Goal: Information Seeking & Learning: Check status

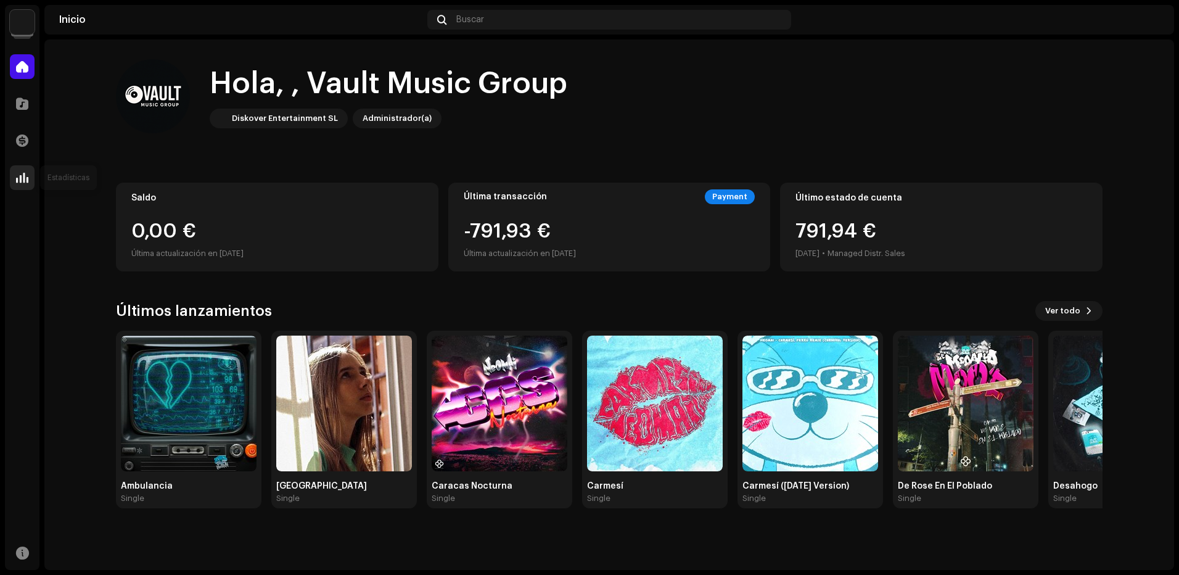
click at [20, 173] on span at bounding box center [22, 178] width 12 height 10
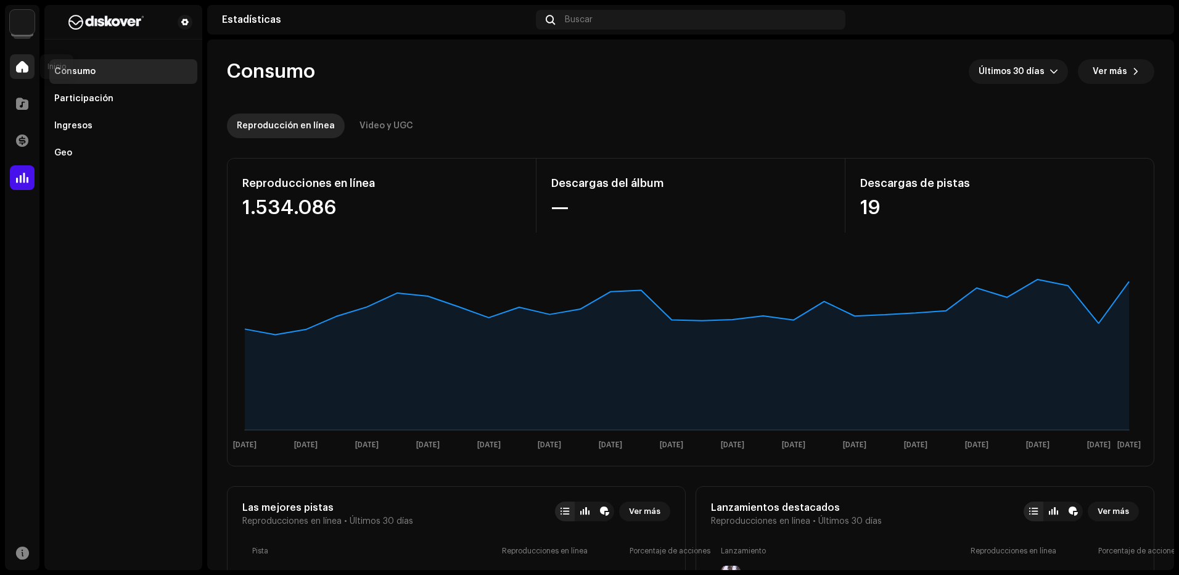
click at [31, 72] on div at bounding box center [22, 66] width 25 height 25
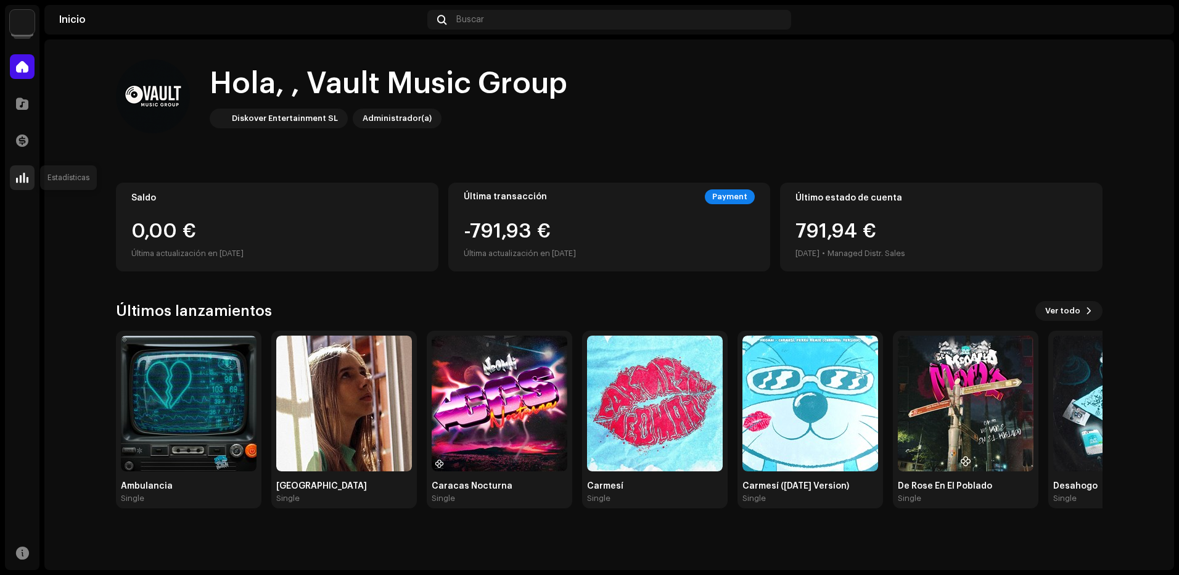
click at [23, 182] on span at bounding box center [22, 178] width 12 height 10
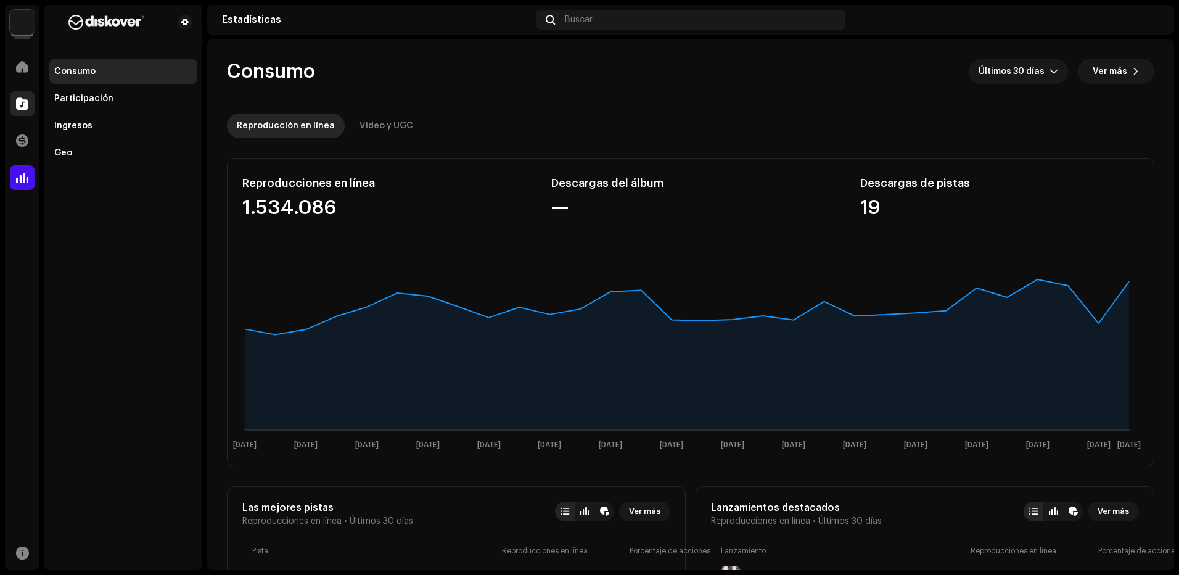
click at [31, 99] on div at bounding box center [22, 103] width 25 height 25
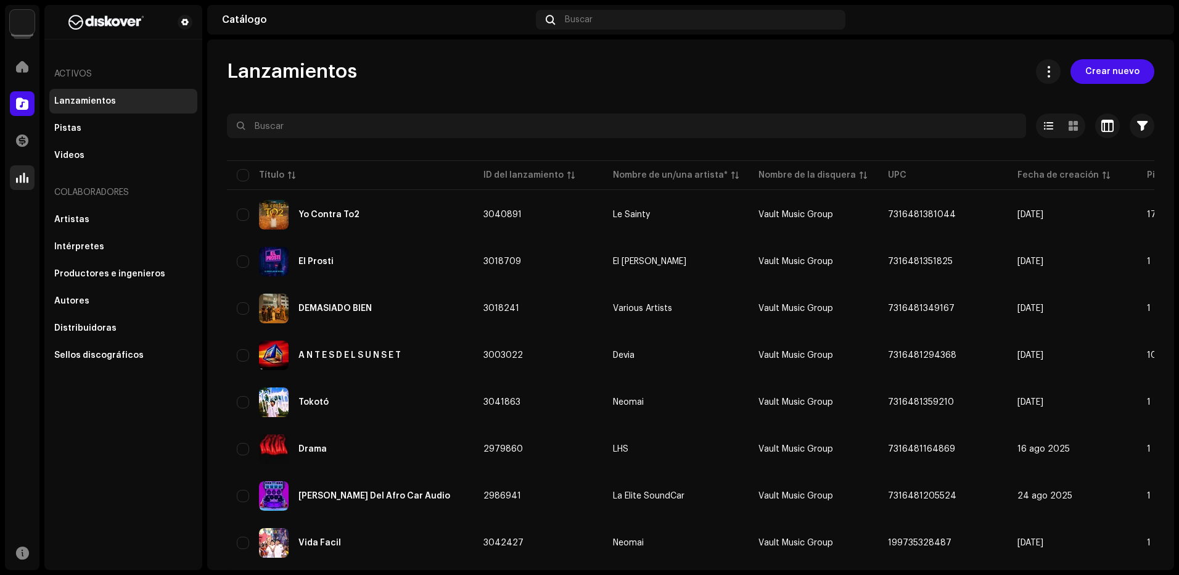
click at [14, 180] on div at bounding box center [22, 177] width 25 height 25
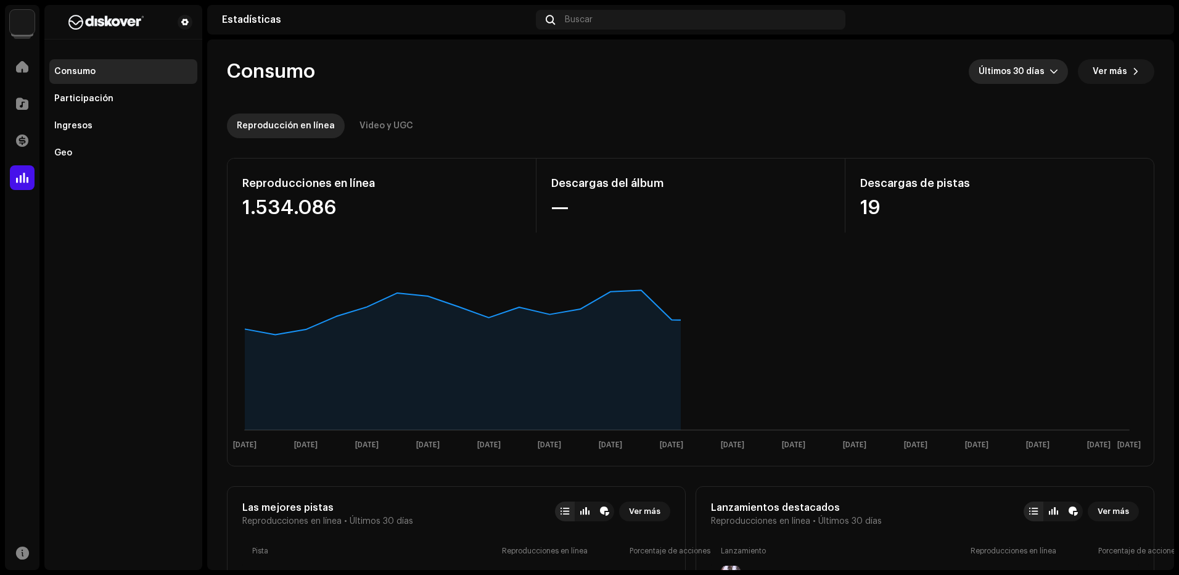
click at [1039, 76] on span "Últimos 30 días" at bounding box center [1013, 71] width 71 height 25
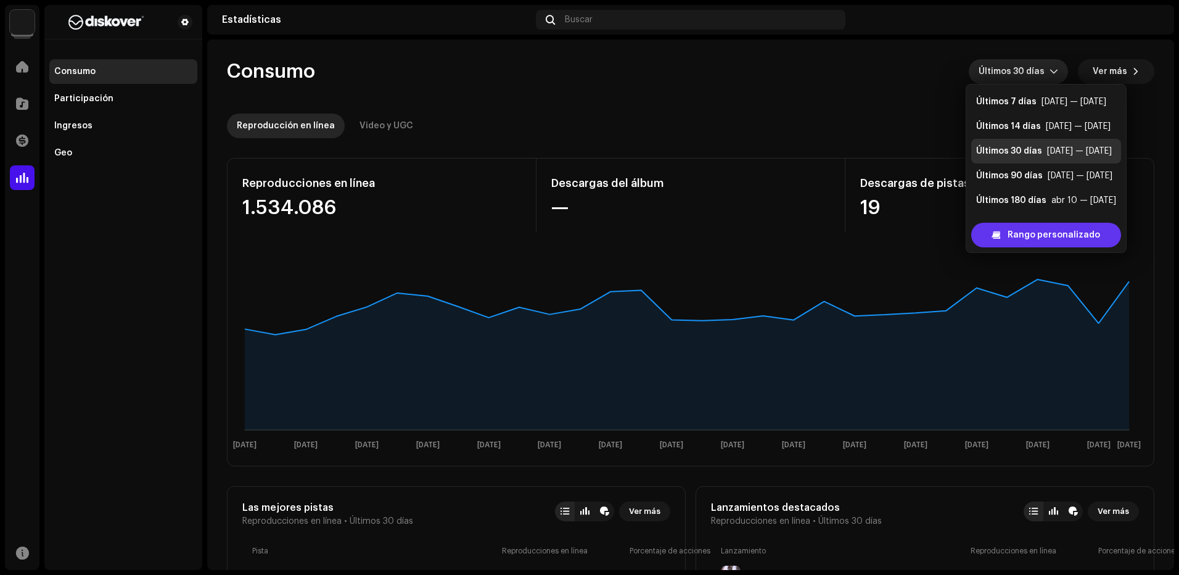
scroll to position [20, 0]
click at [1041, 234] on span "Rango personalizado" at bounding box center [1053, 235] width 92 height 25
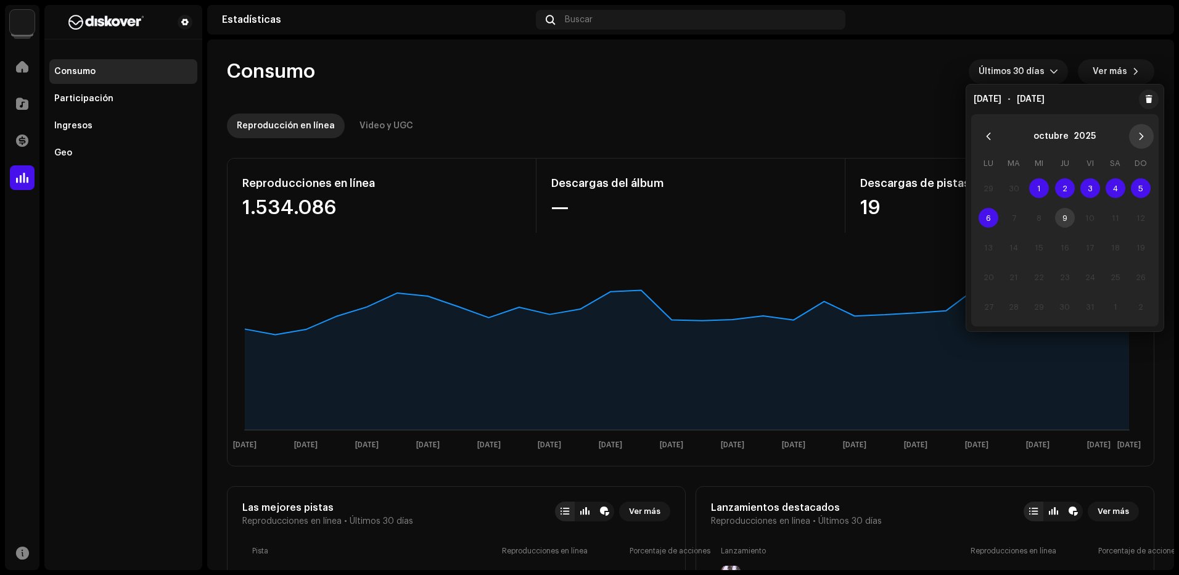
click at [1139, 139] on icon "Next Month" at bounding box center [1141, 136] width 9 height 9
click at [989, 141] on button "Previous Month" at bounding box center [988, 136] width 25 height 25
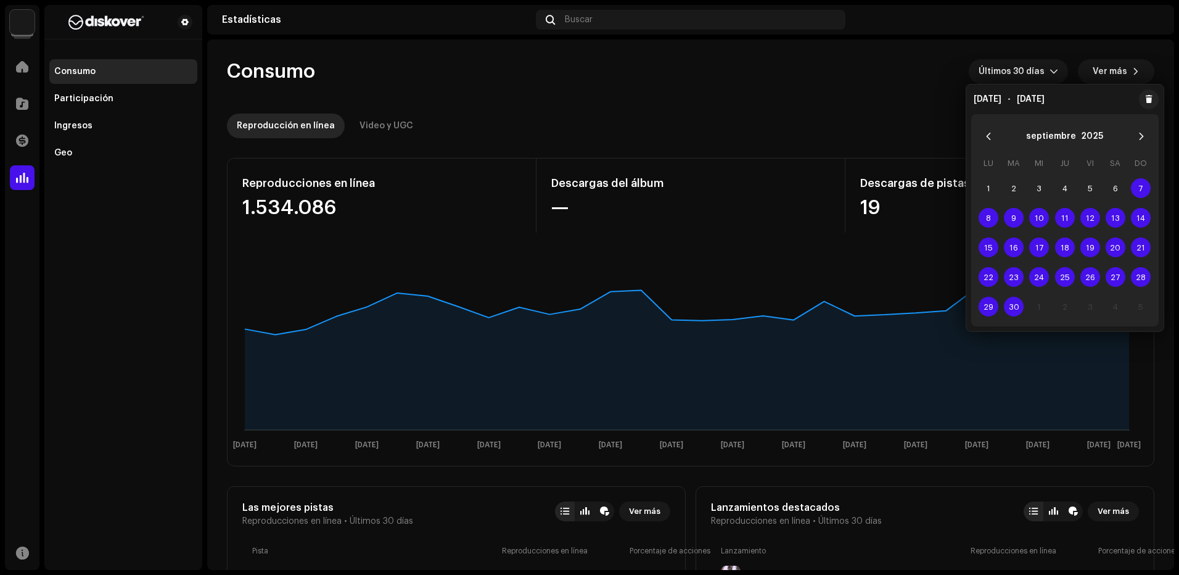
click at [989, 141] on button "Previous Month" at bounding box center [988, 136] width 25 height 25
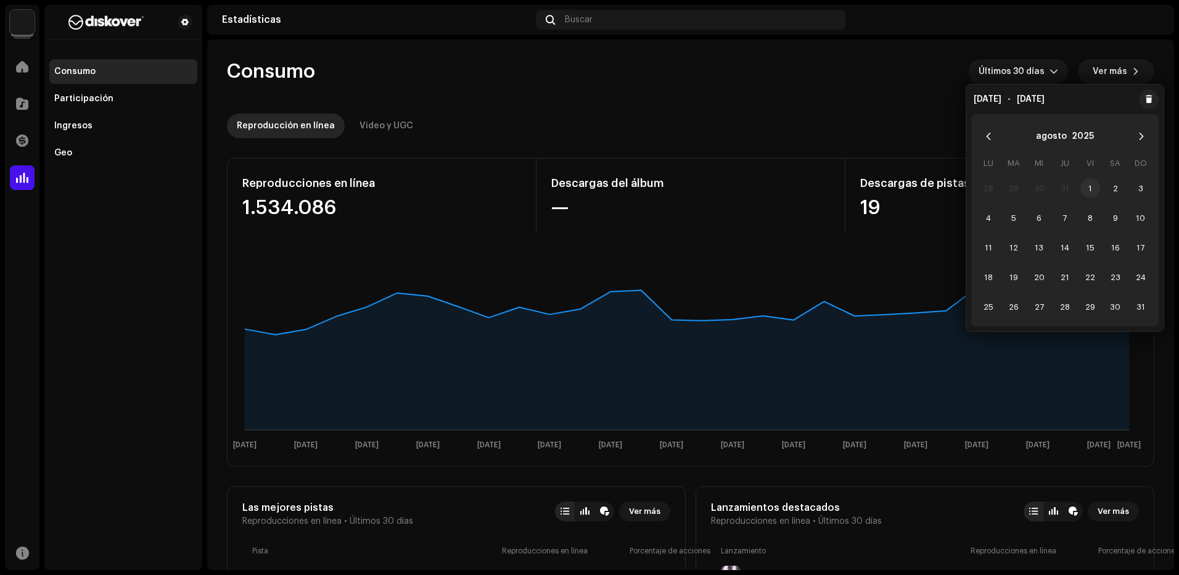
click at [1095, 184] on span "1" at bounding box center [1090, 188] width 20 height 20
click at [1138, 306] on span "31" at bounding box center [1141, 307] width 20 height 20
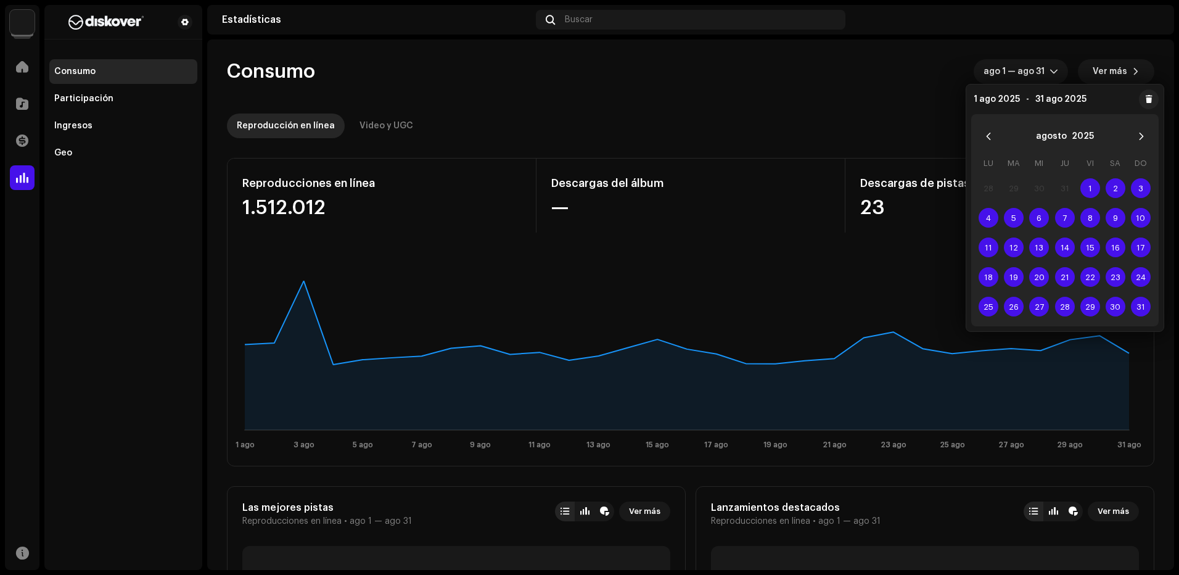
click at [795, 103] on re-o-consumption-dashboard-header "Consumo ago 1 — ago 31 Ver más Reproducción en línea Video y UGC" at bounding box center [690, 93] width 927 height 109
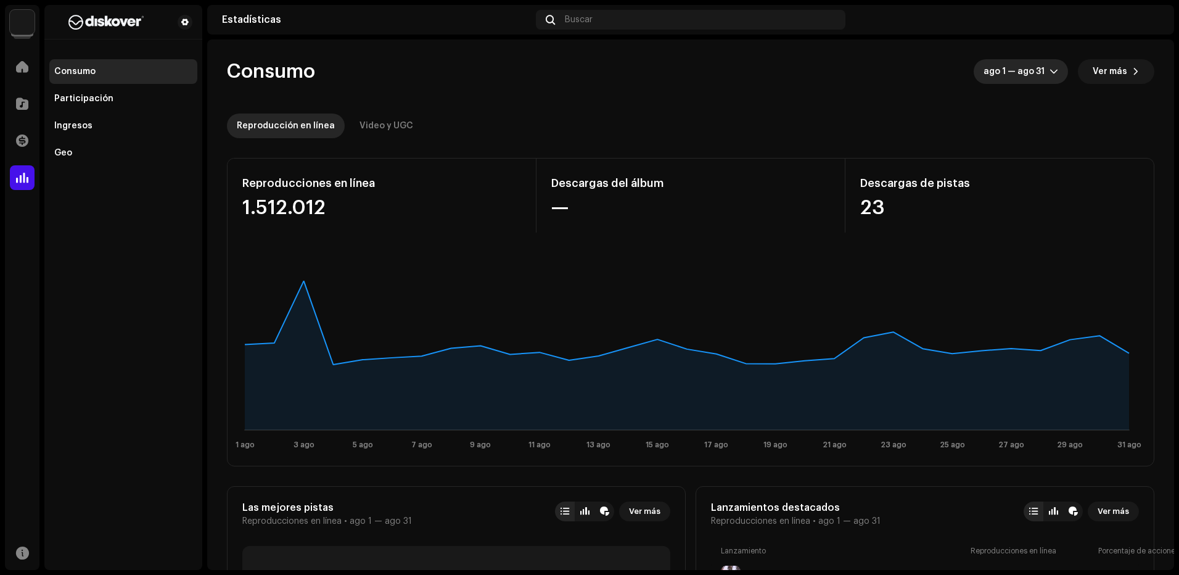
click at [1024, 76] on span "ago 1 — ago 31" at bounding box center [1016, 71] width 66 height 25
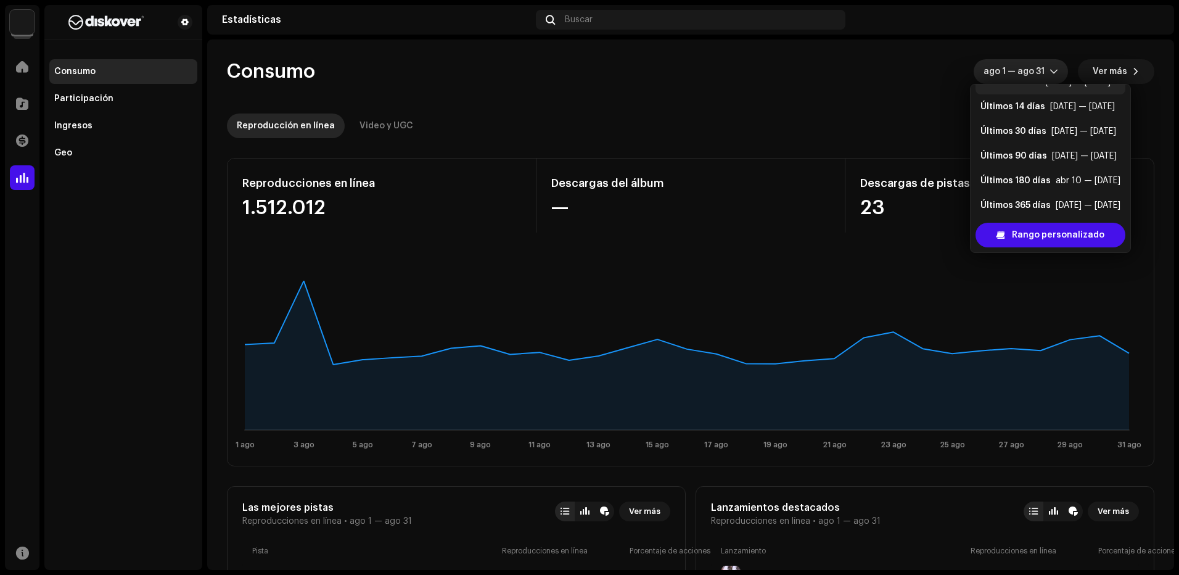
scroll to position [5, 0]
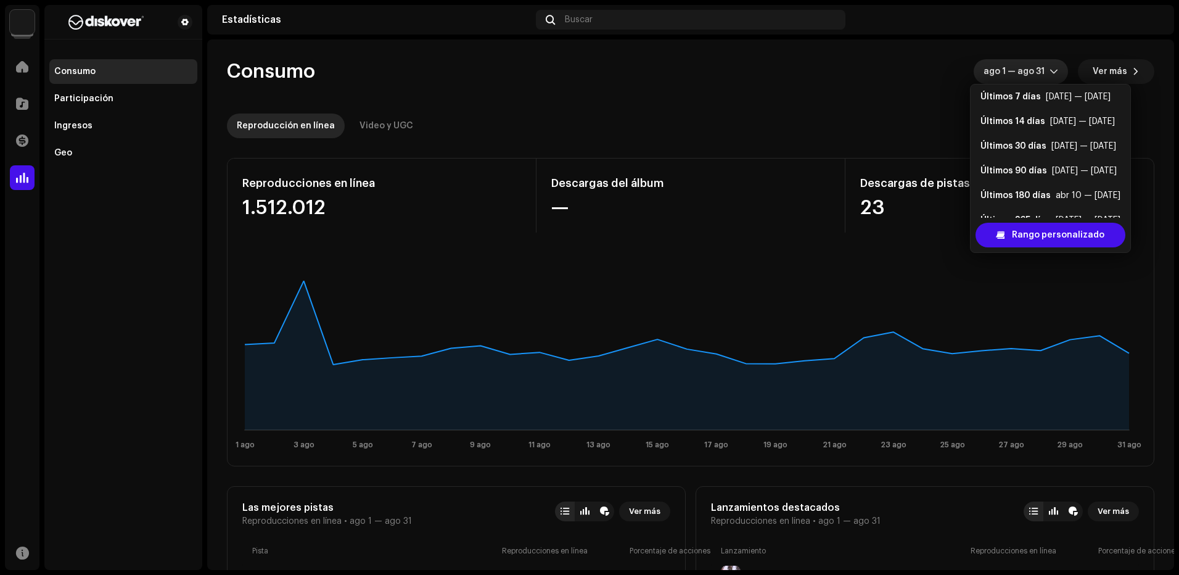
click at [933, 88] on re-o-consumption-dashboard-header "Consumo ago 1 — ago 31 Ver más Reproducción en línea Video y UGC" at bounding box center [690, 93] width 927 height 109
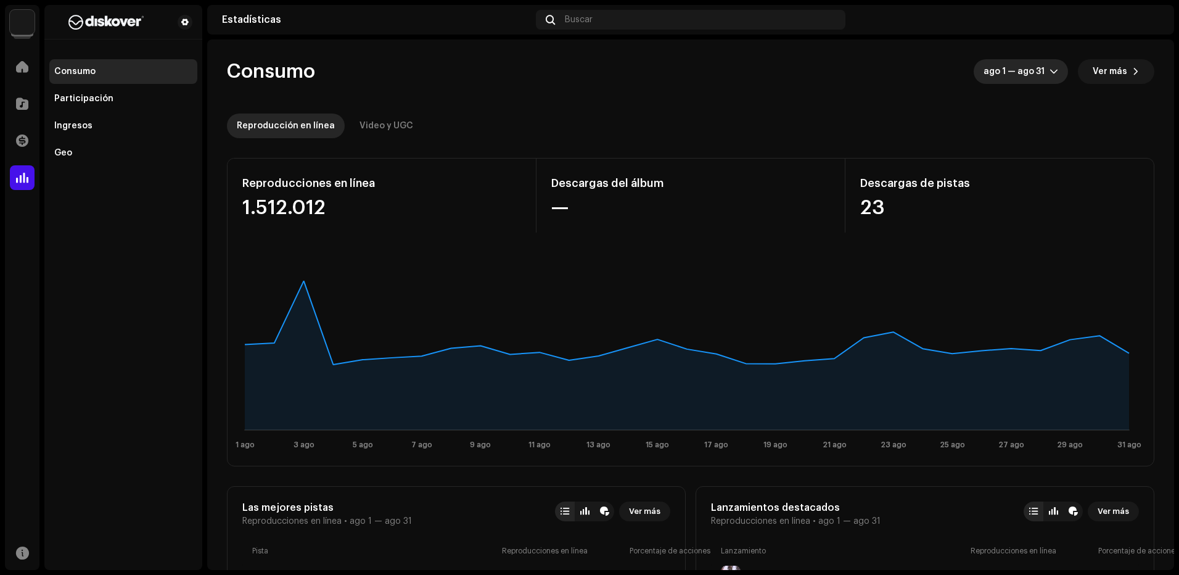
click at [991, 75] on span "ago 1 — ago 31" at bounding box center [1016, 71] width 66 height 25
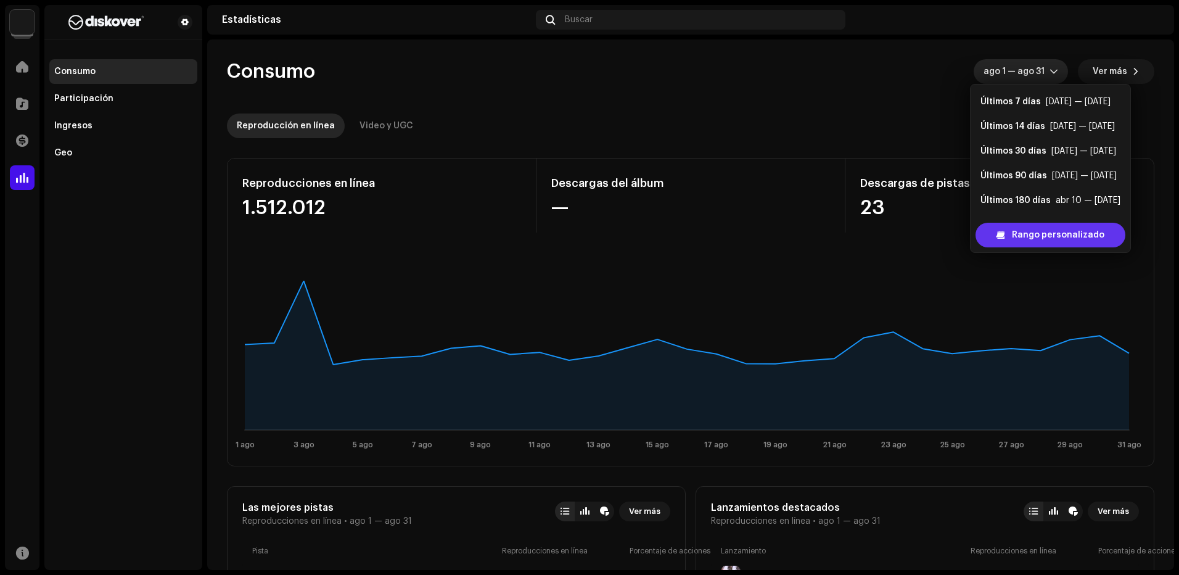
scroll to position [20, 0]
click at [1018, 235] on span "Rango personalizado" at bounding box center [1058, 235] width 92 height 25
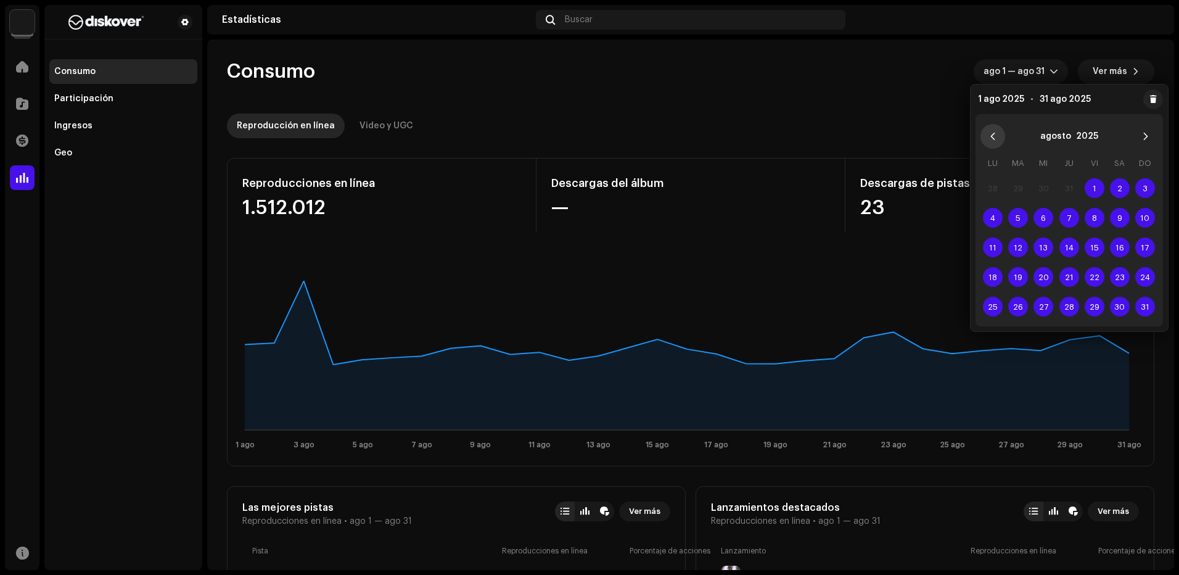
click at [986, 138] on button "Previous Month" at bounding box center [992, 136] width 25 height 25
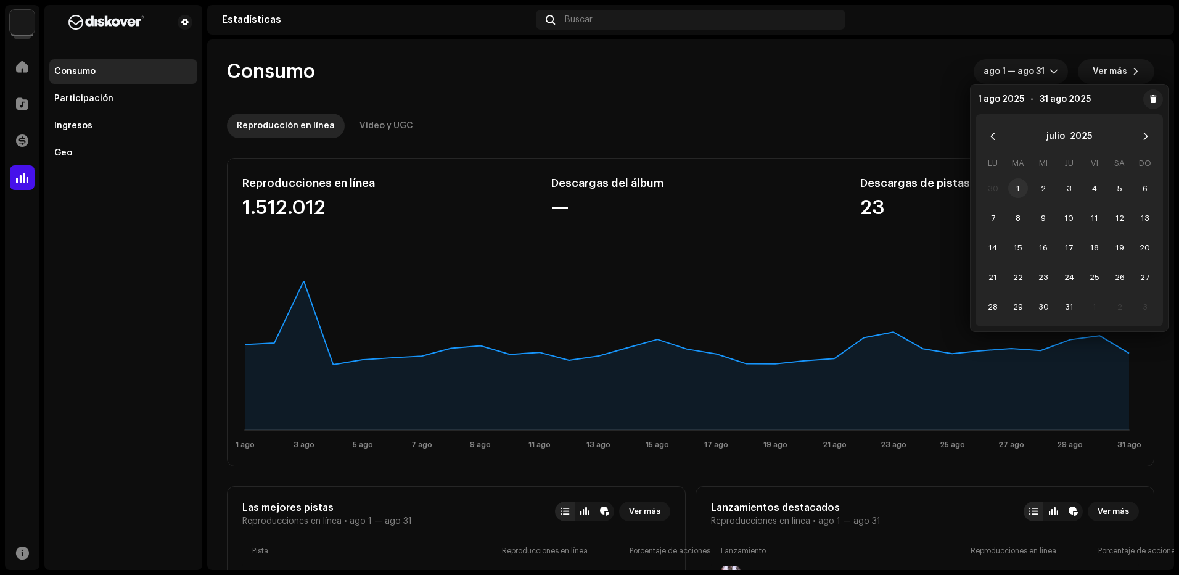
click at [1020, 186] on span "1" at bounding box center [1018, 188] width 20 height 20
click at [1070, 303] on span "31" at bounding box center [1069, 307] width 20 height 20
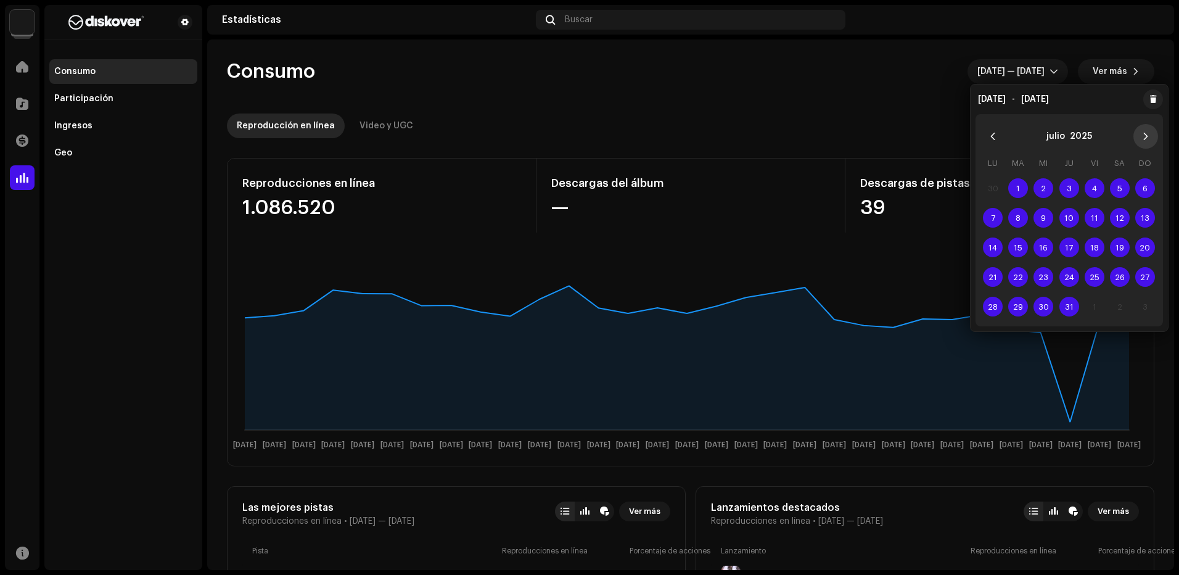
click at [1149, 142] on button "Next Month" at bounding box center [1145, 136] width 25 height 25
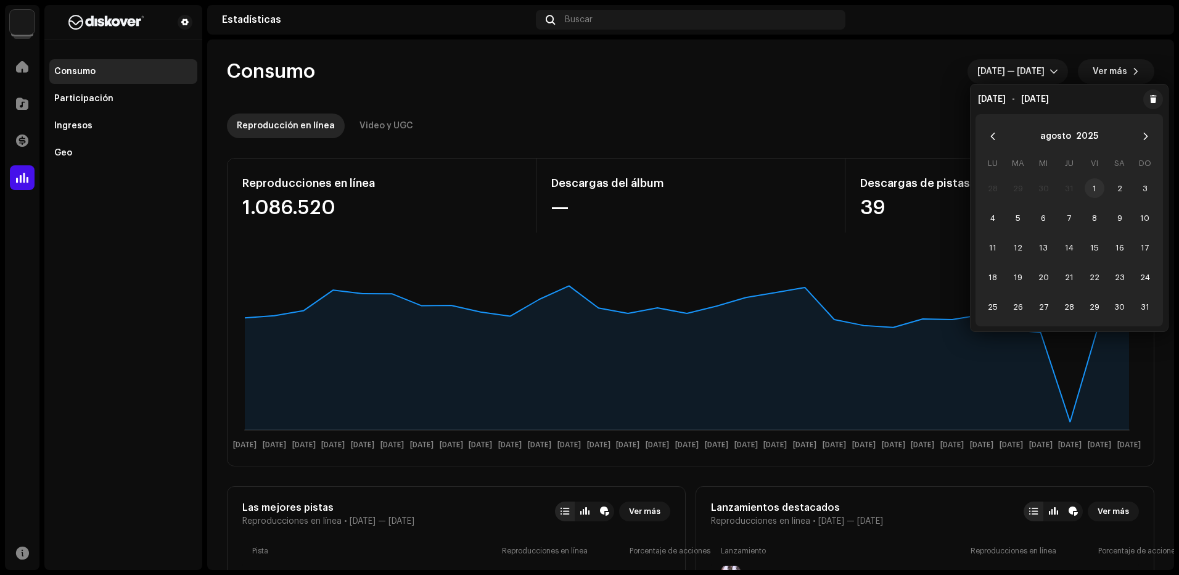
click at [1096, 190] on span "1" at bounding box center [1094, 188] width 20 height 20
click at [1141, 304] on span "31" at bounding box center [1145, 307] width 20 height 20
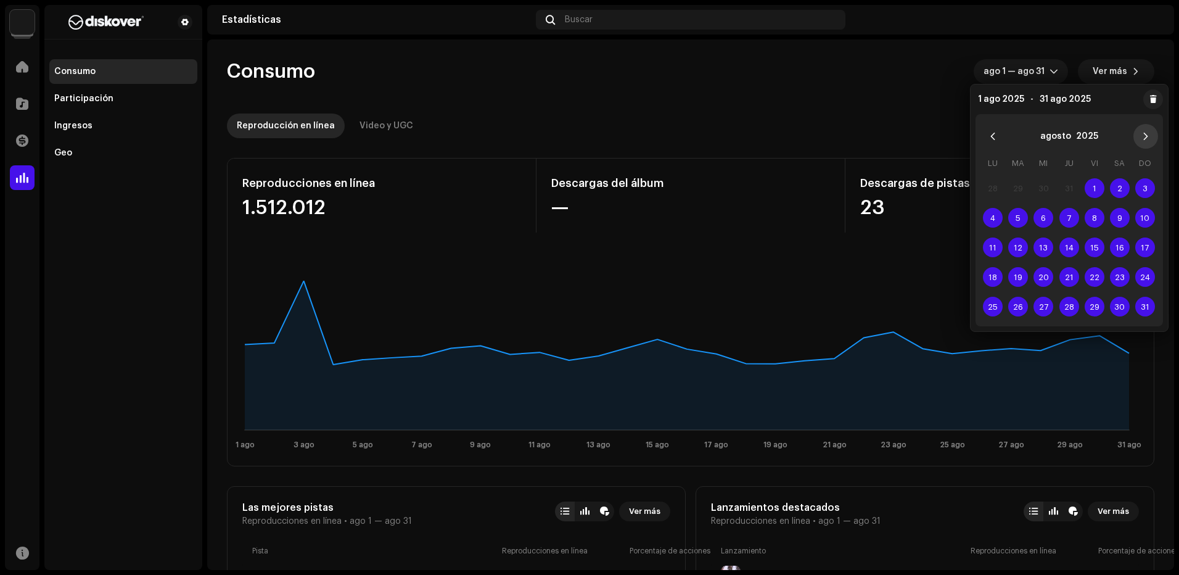
click at [1141, 140] on icon "Next Month" at bounding box center [1145, 136] width 9 height 9
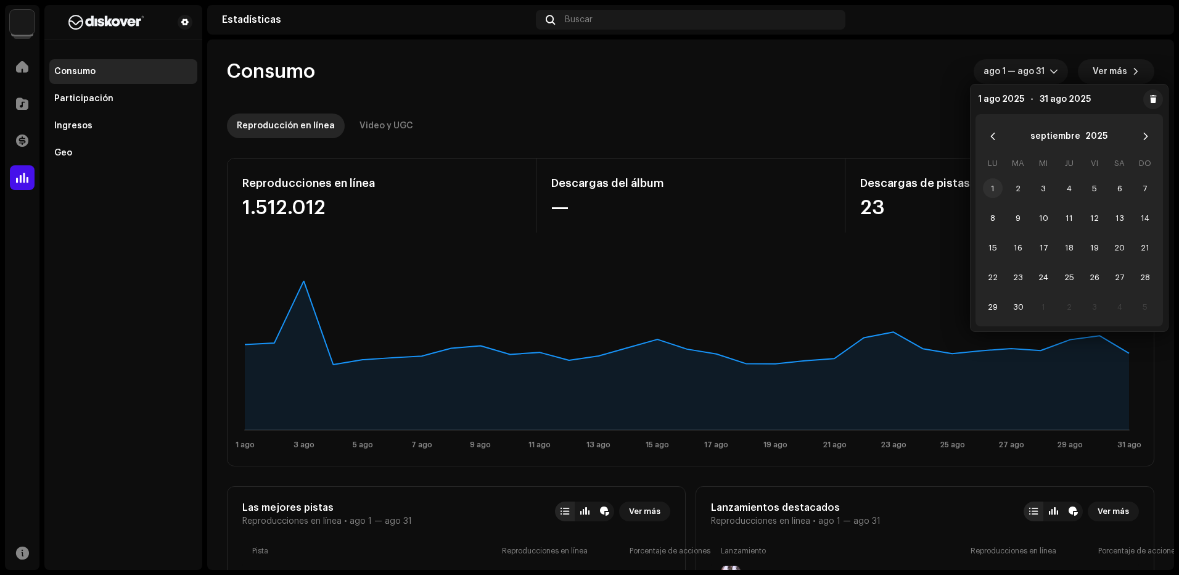
click at [991, 192] on span "1" at bounding box center [993, 188] width 20 height 20
click at [1017, 303] on span "30" at bounding box center [1018, 307] width 20 height 20
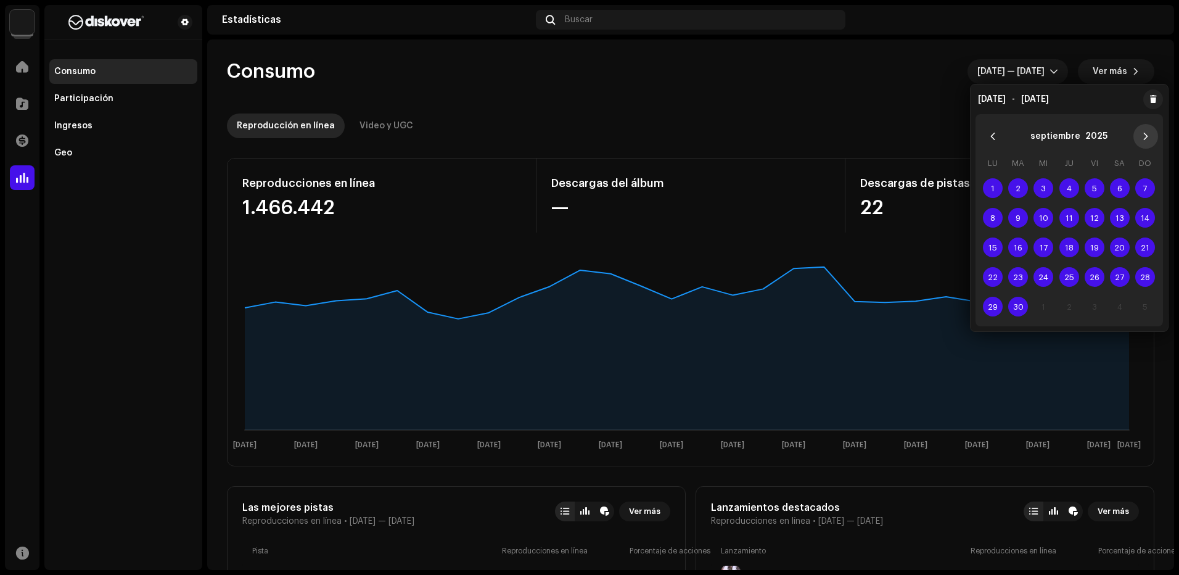
click at [1139, 136] on button "Next Month" at bounding box center [1145, 136] width 25 height 25
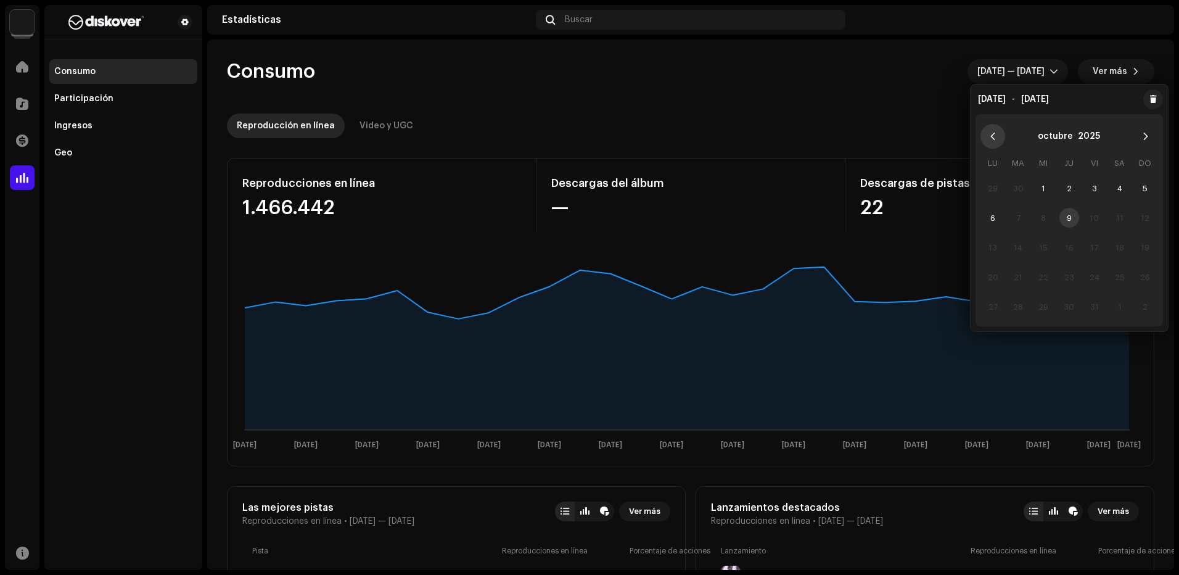
click at [990, 133] on icon "Previous Month" at bounding box center [992, 136] width 9 height 9
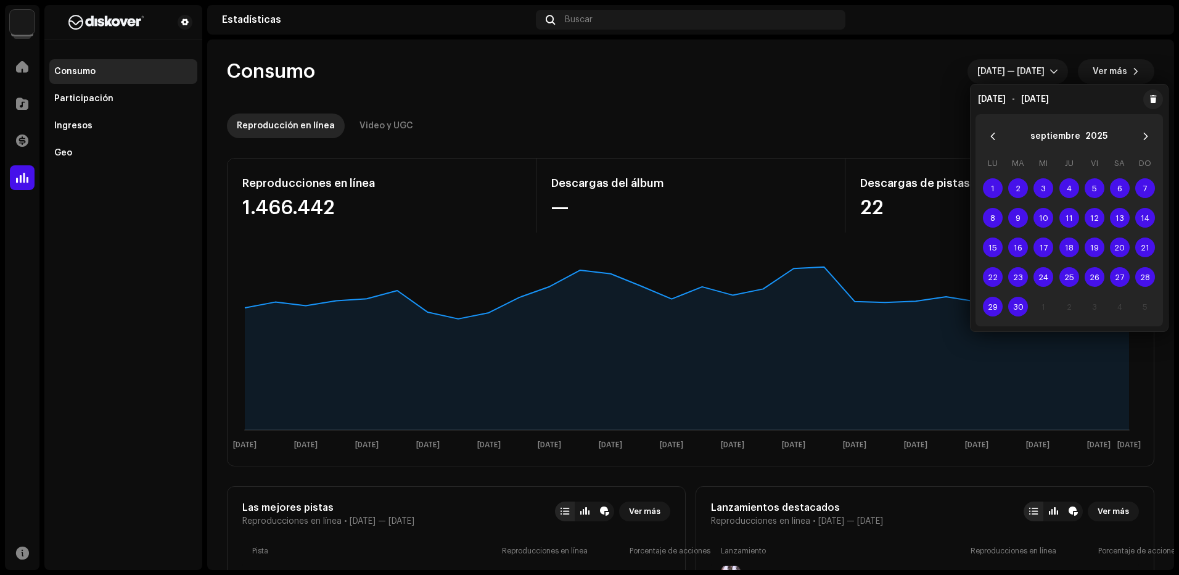
click at [991, 133] on icon "Previous Month" at bounding box center [992, 136] width 9 height 9
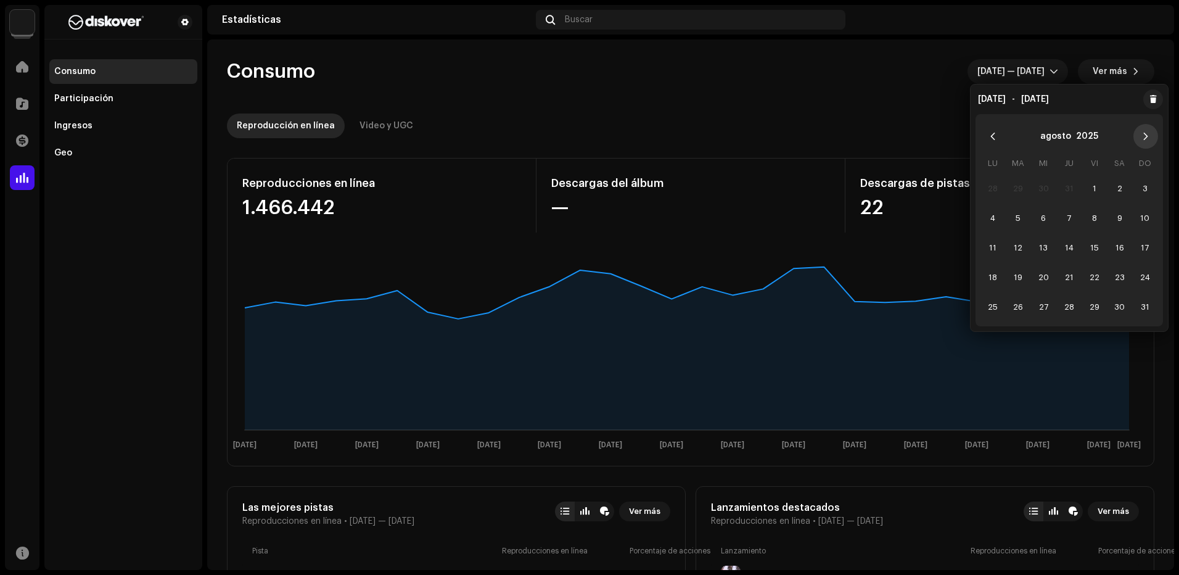
click at [1151, 132] on button "Next Month" at bounding box center [1145, 136] width 25 height 25
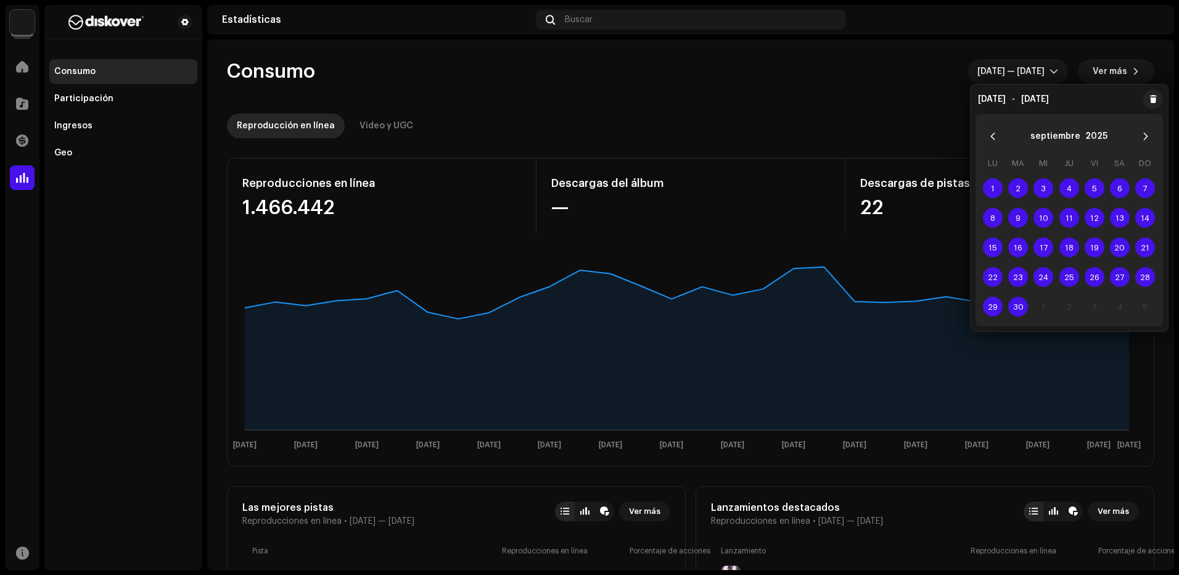
click at [1151, 132] on button "Next Month" at bounding box center [1145, 136] width 25 height 25
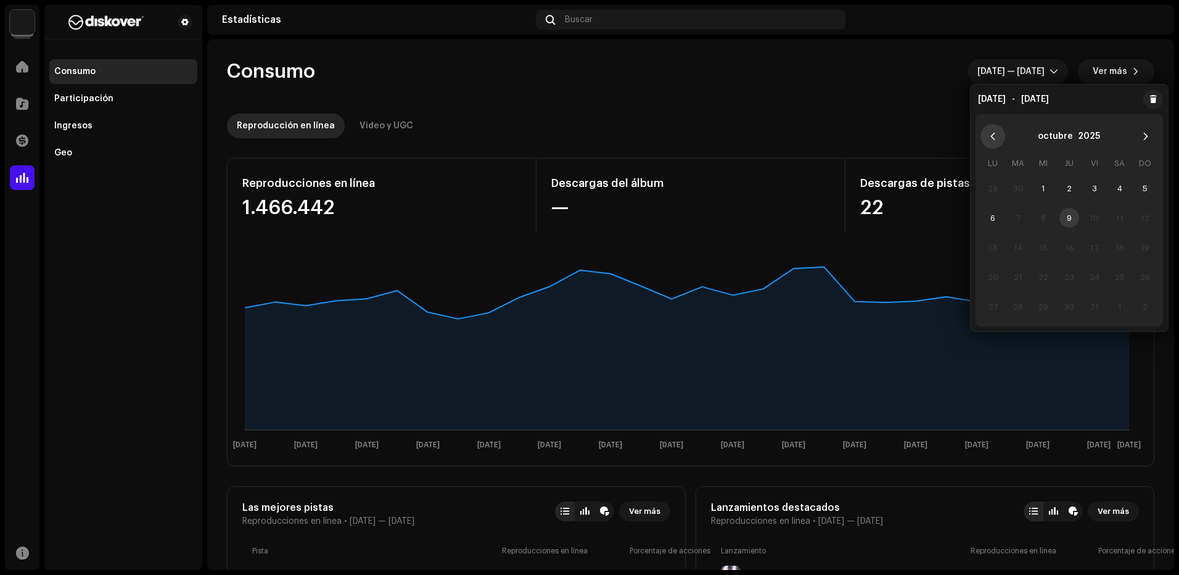
click at [988, 141] on button "Previous Month" at bounding box center [992, 136] width 25 height 25
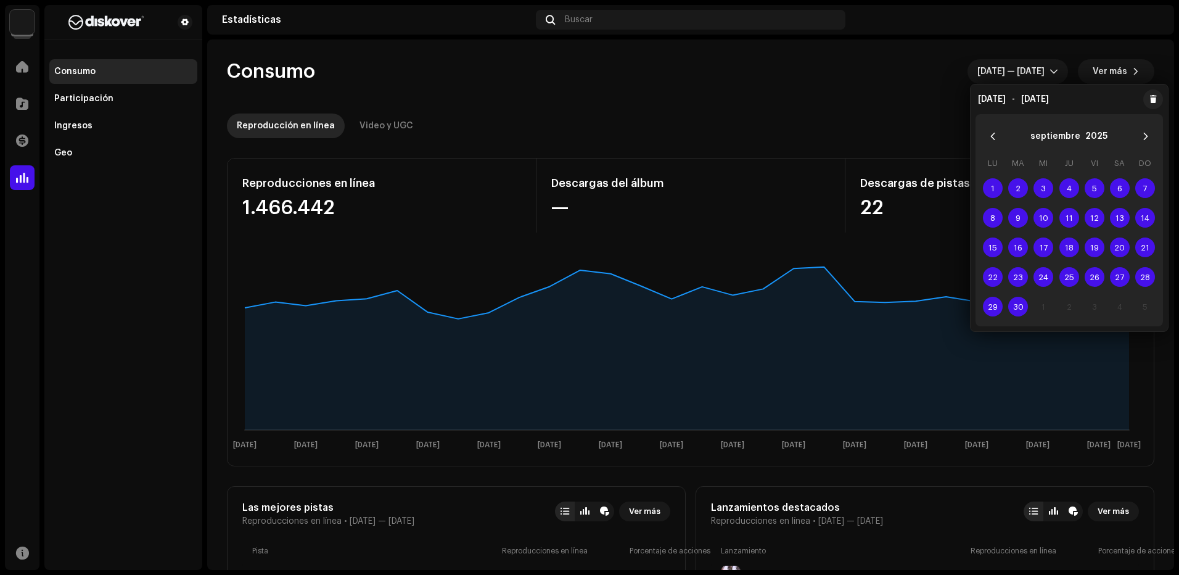
click at [988, 141] on button "Previous Month" at bounding box center [992, 136] width 25 height 25
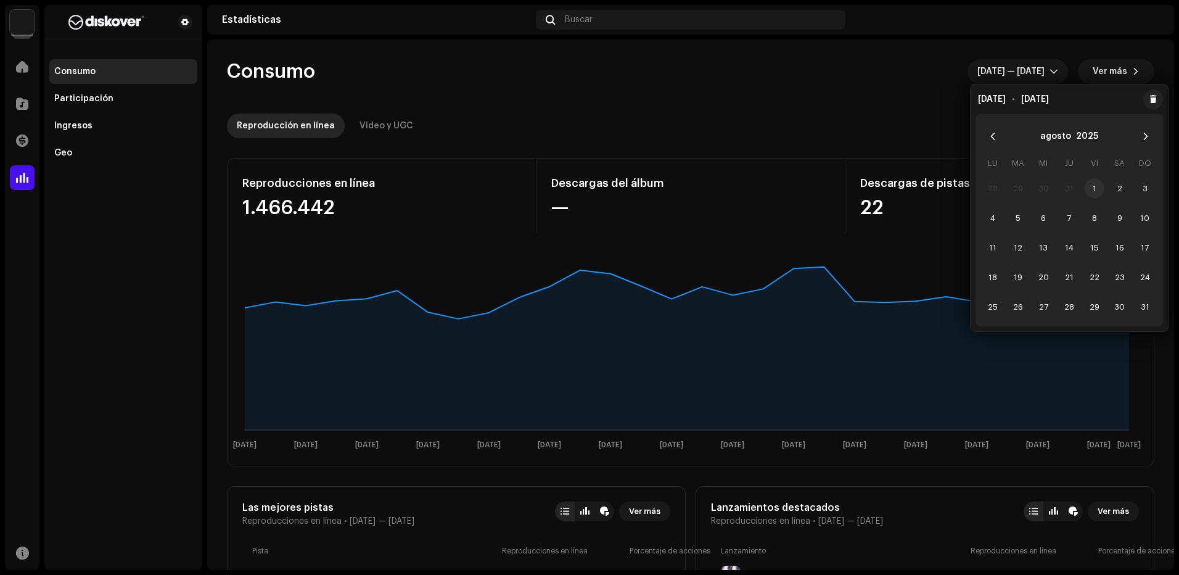
click at [1097, 184] on span "1" at bounding box center [1094, 188] width 20 height 20
click at [1142, 134] on icon "Next Month" at bounding box center [1145, 136] width 9 height 9
click at [996, 139] on icon "Previous Month" at bounding box center [992, 136] width 9 height 9
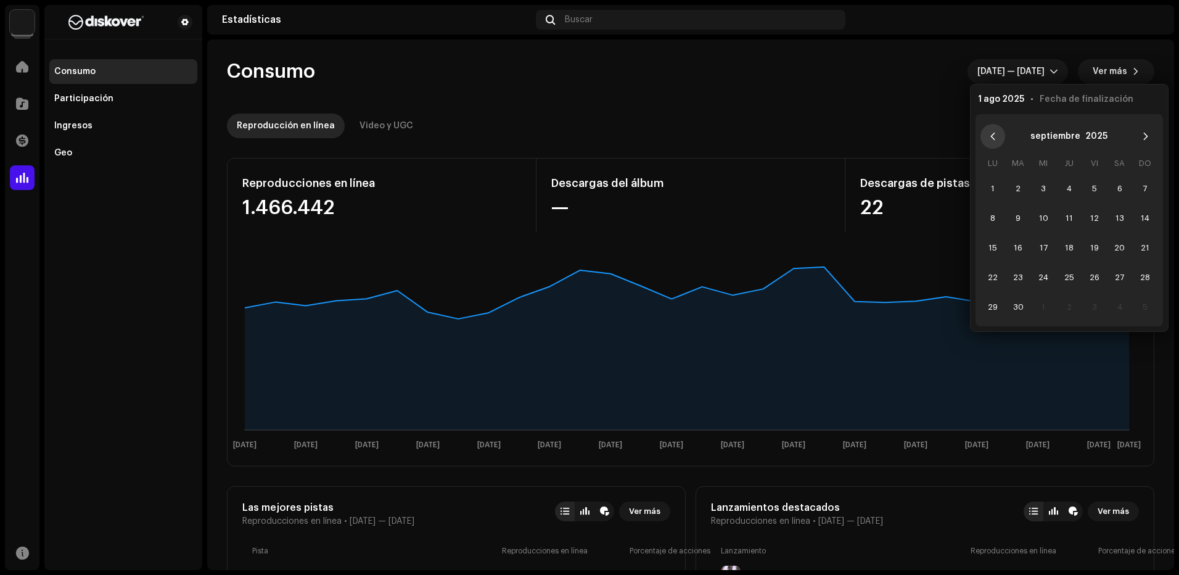
click at [997, 133] on button "Previous Month" at bounding box center [992, 136] width 25 height 25
click at [1139, 303] on span "31" at bounding box center [1145, 307] width 20 height 20
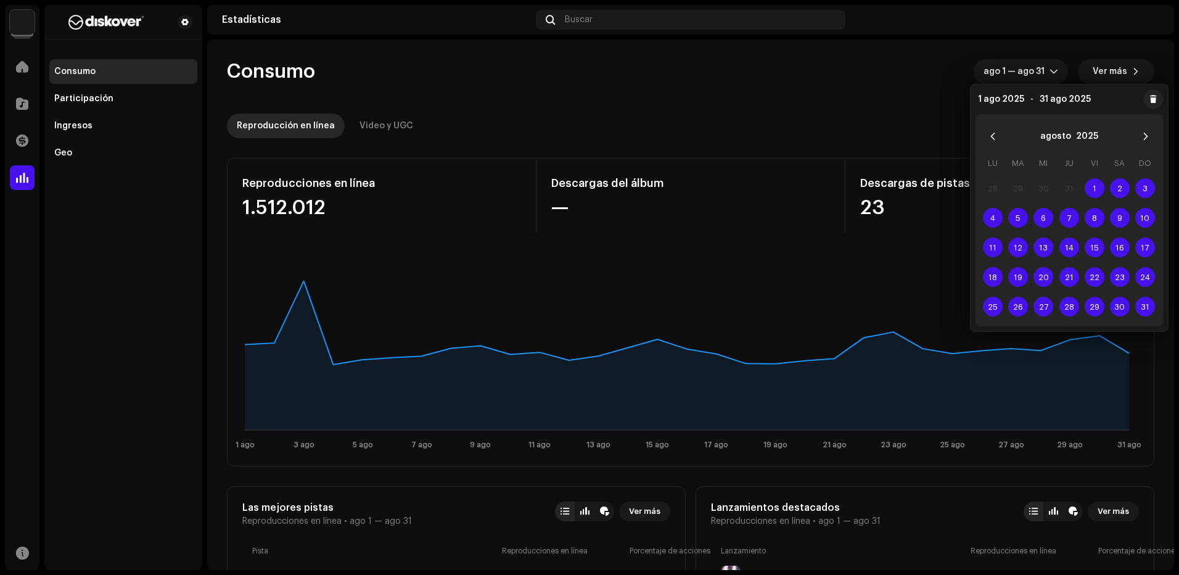
click at [876, 95] on re-o-consumption-dashboard-header "Consumo ago 1 — ago 31 Ver más Reproducción en línea Video y UGC" at bounding box center [690, 93] width 927 height 109
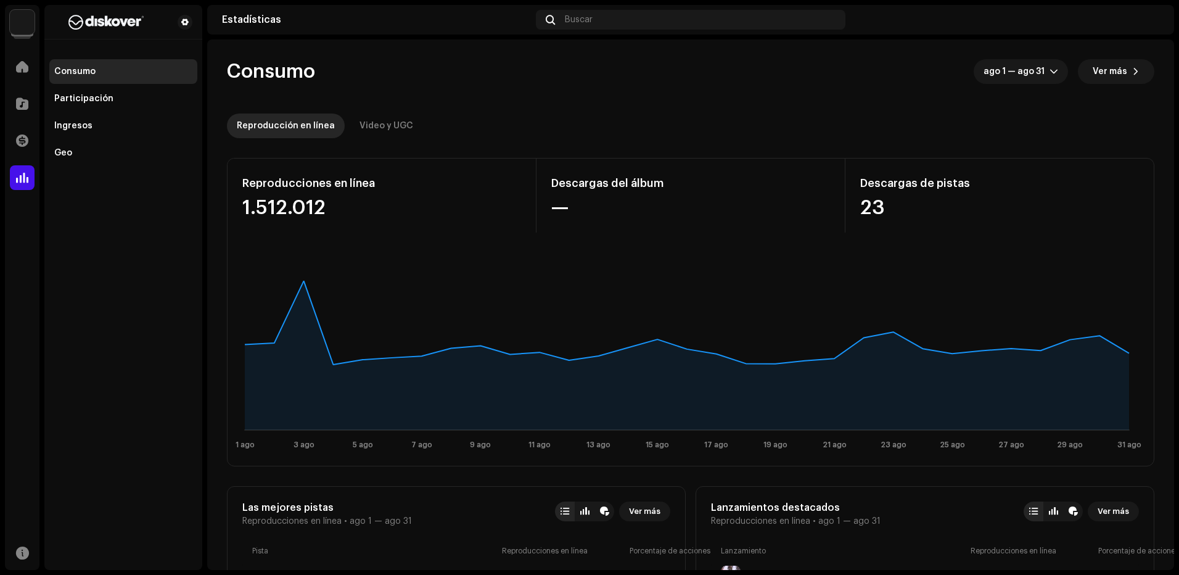
click at [1017, 84] on re-o-consumption-dashboard-header "Consumo ago 1 — ago 31 Ver más Reproducción en línea Video y UGC" at bounding box center [690, 93] width 927 height 109
click at [1020, 69] on span "ago 1 — ago 31" at bounding box center [1016, 71] width 66 height 25
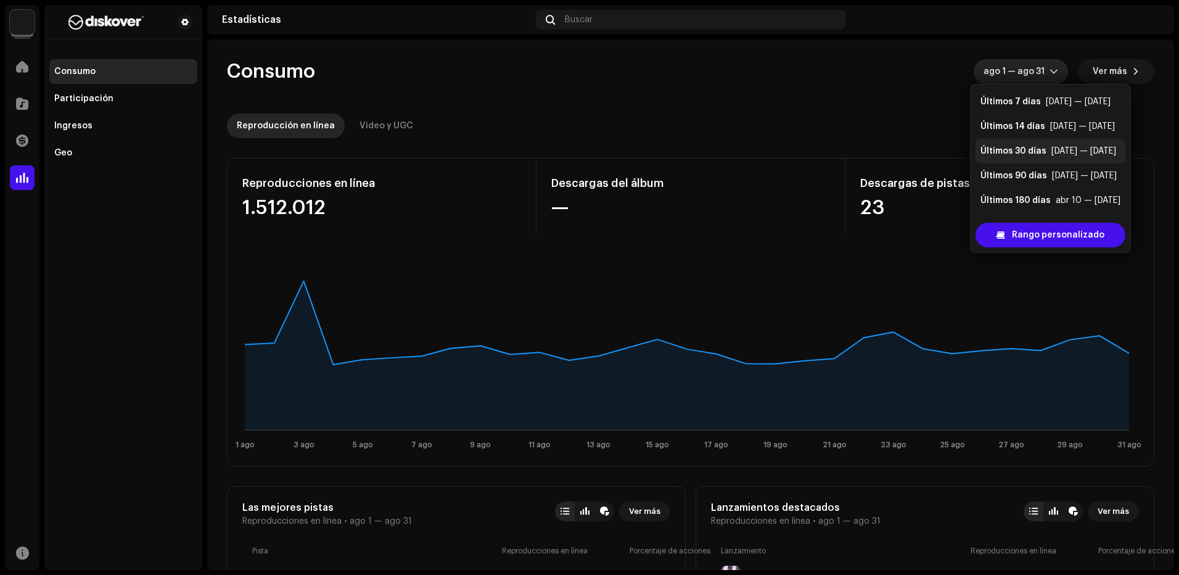
click at [1034, 147] on div "Últimos 30 días" at bounding box center [1013, 151] width 66 height 12
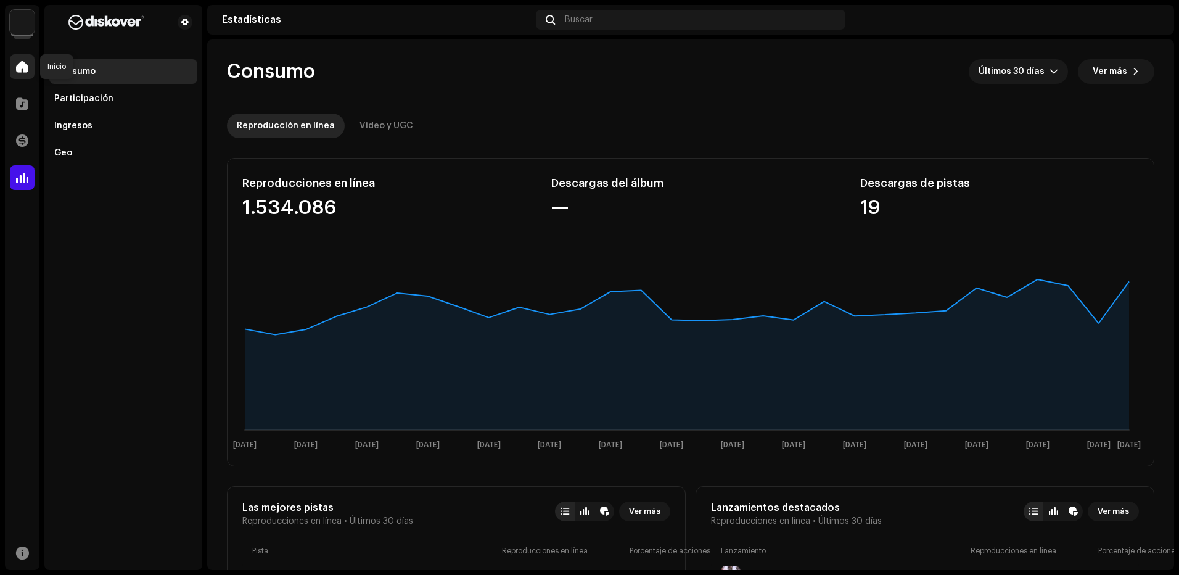
click at [30, 78] on div at bounding box center [22, 66] width 25 height 25
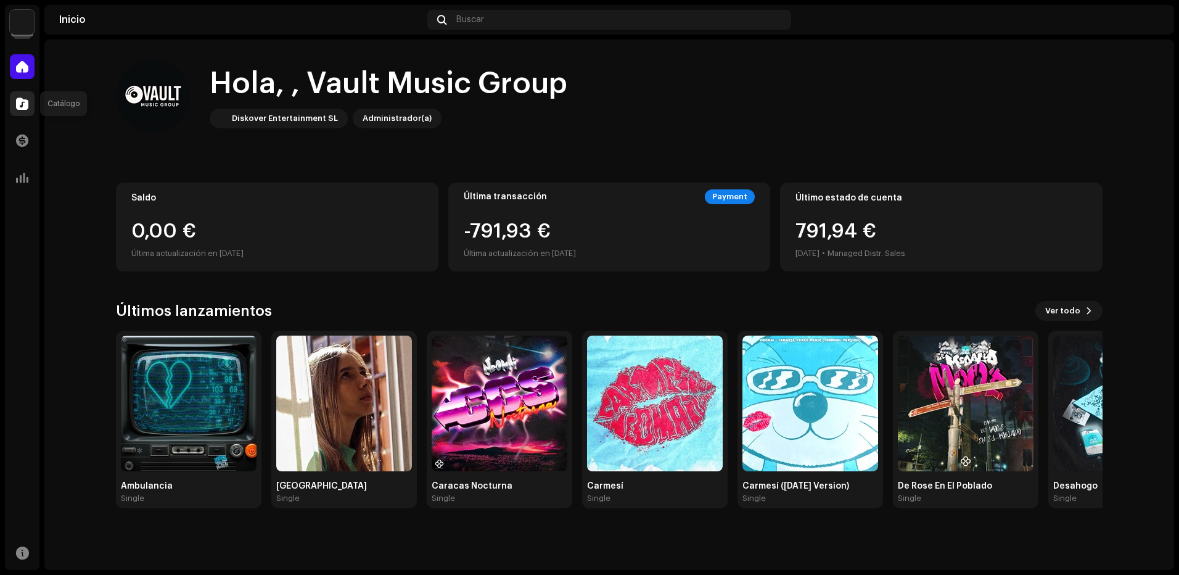
click at [26, 109] on span at bounding box center [22, 104] width 12 height 10
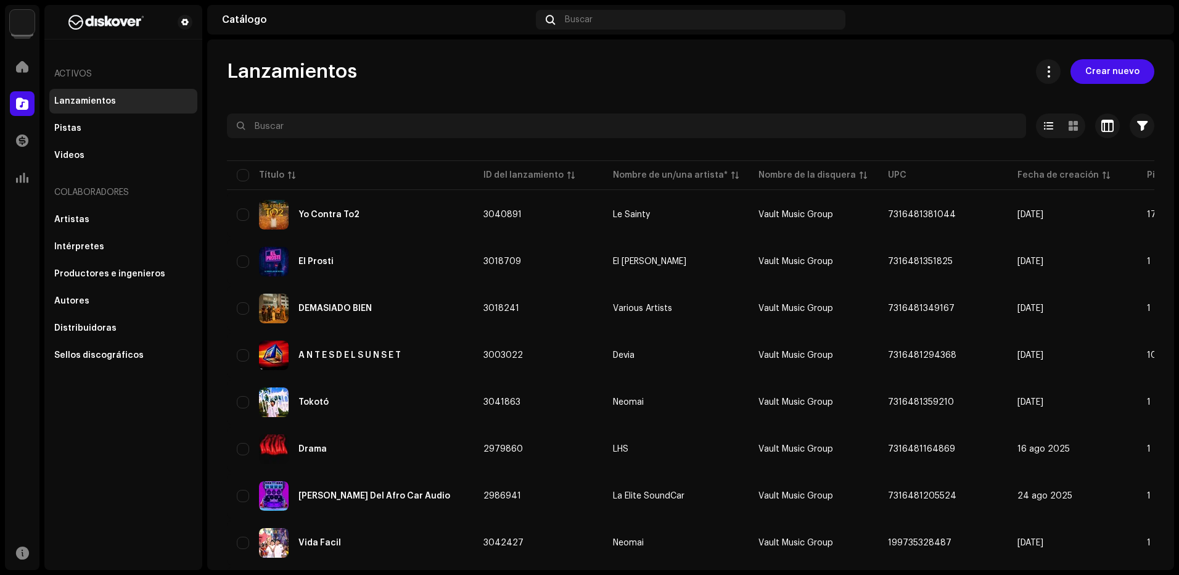
click at [4, 178] on div "Vault Music Group Inicio Catálogo Transacciones Estadísticas Recursos Activos L…" at bounding box center [589, 287] width 1179 height 575
click at [10, 178] on div at bounding box center [22, 177] width 25 height 25
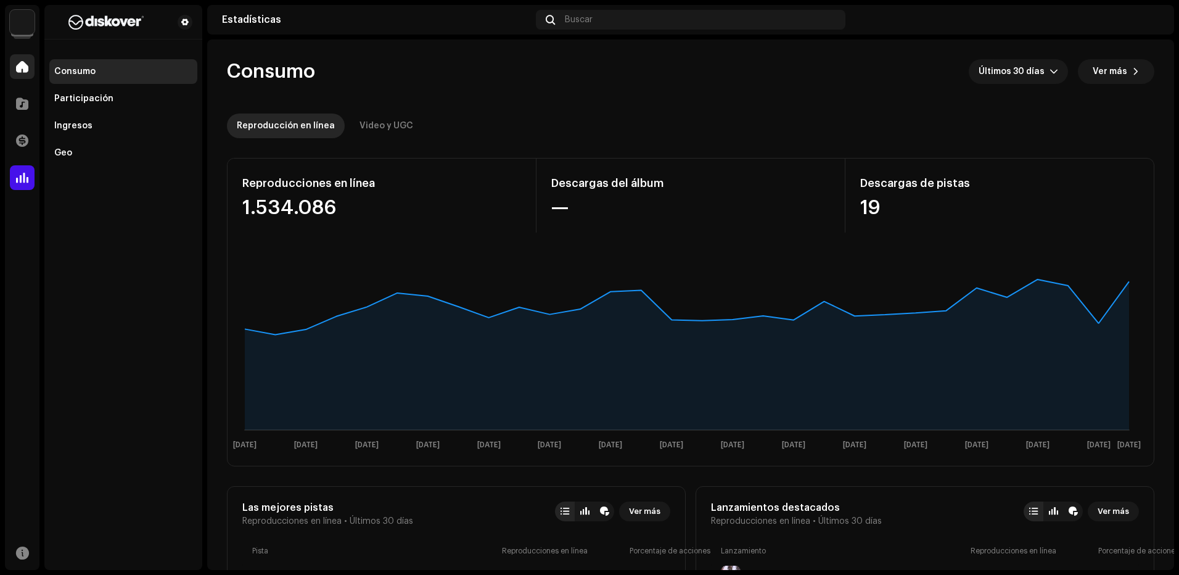
click at [12, 71] on div at bounding box center [22, 66] width 25 height 25
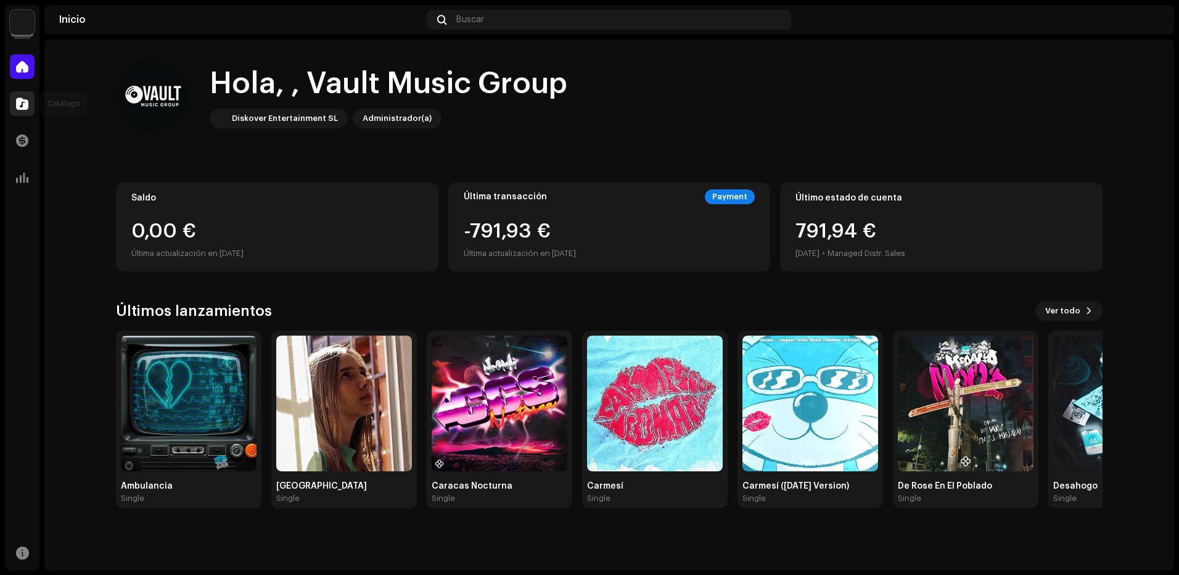
click at [34, 95] on div "Catálogo" at bounding box center [22, 103] width 35 height 35
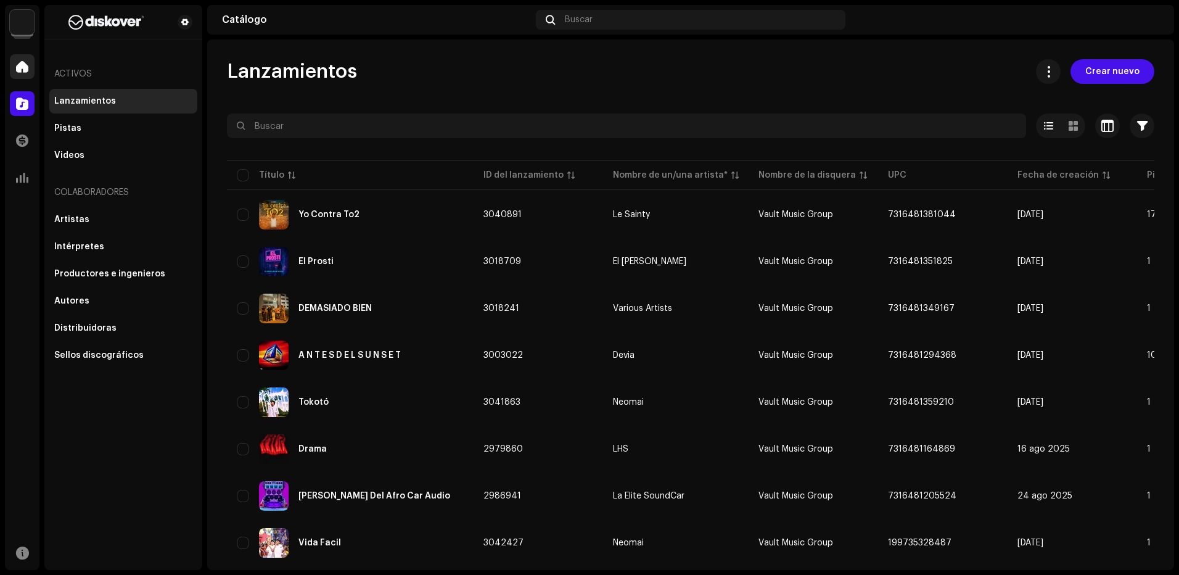
click at [27, 67] on span at bounding box center [22, 67] width 12 height 10
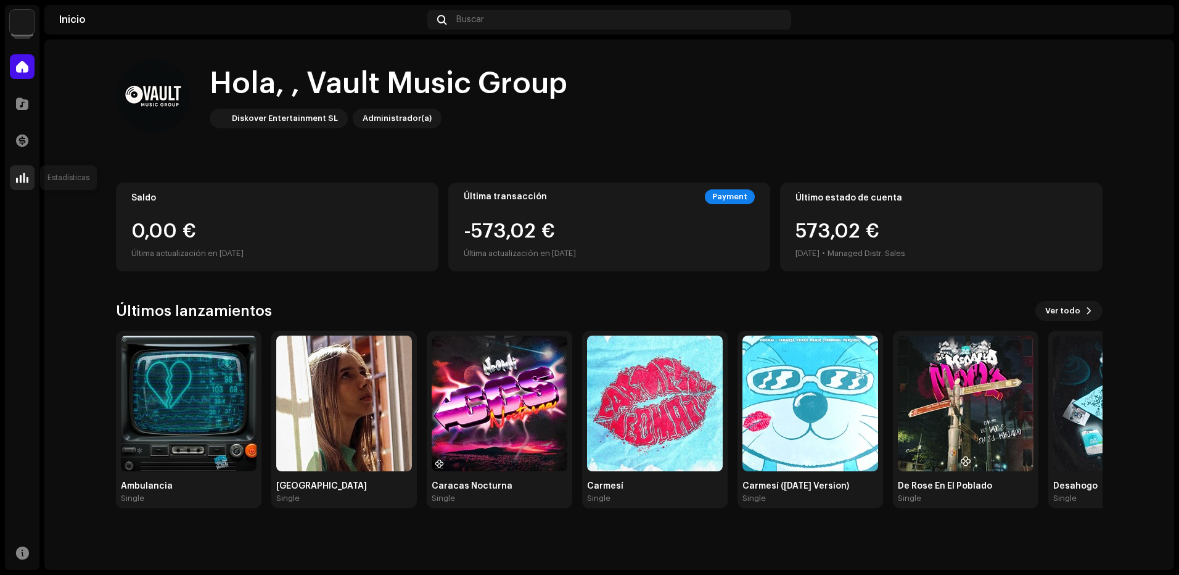
click at [20, 181] on span at bounding box center [22, 178] width 12 height 10
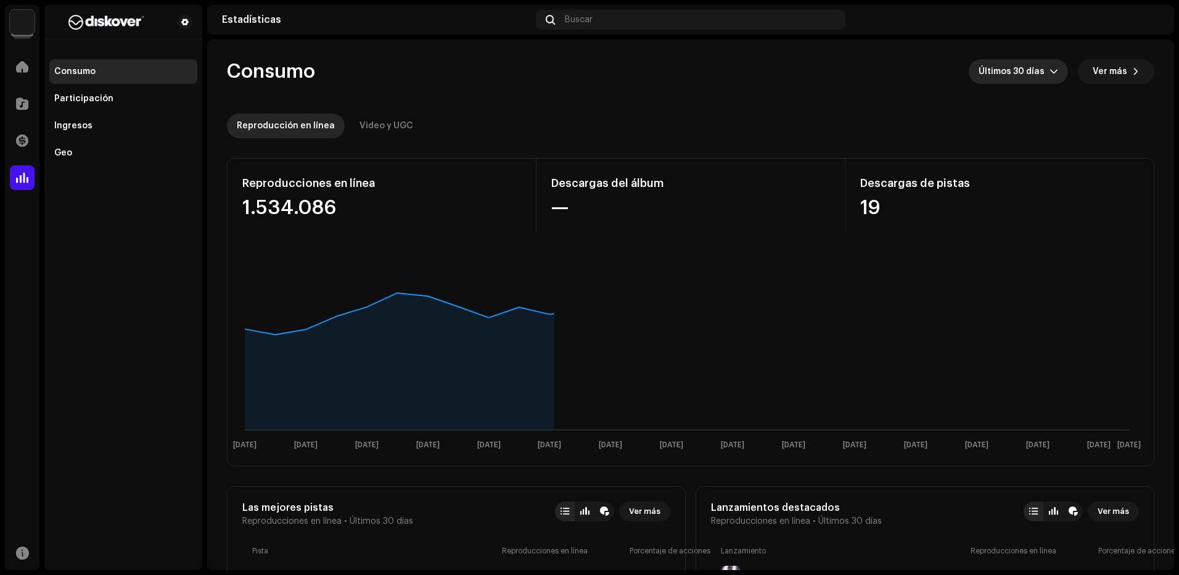
click at [1020, 61] on span "Últimos 30 días" at bounding box center [1013, 71] width 71 height 25
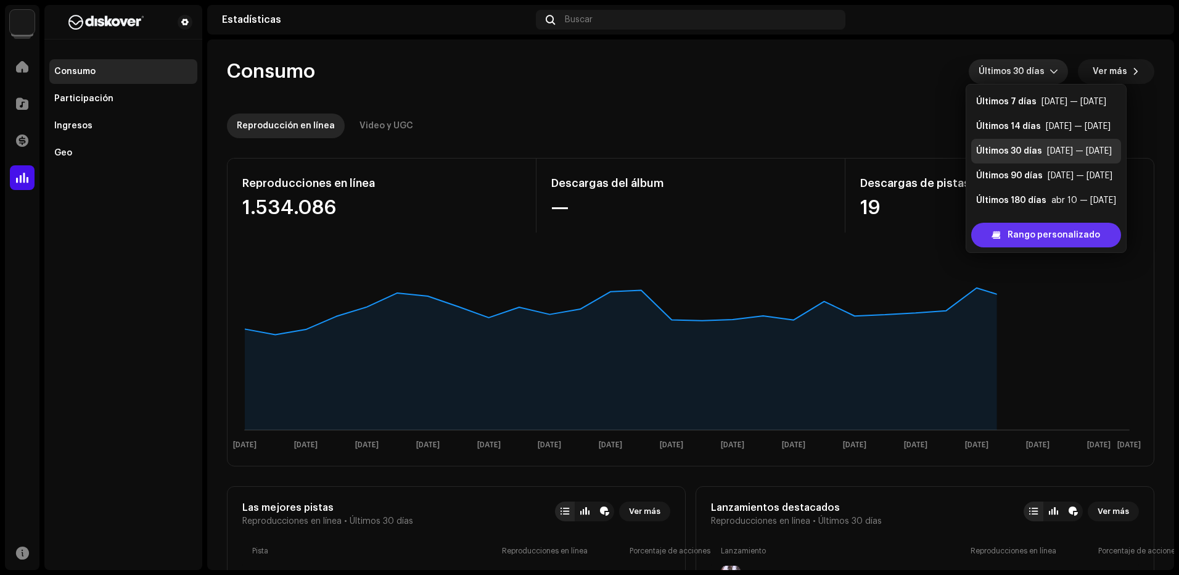
scroll to position [20, 0]
click at [1025, 229] on span "Rango personalizado" at bounding box center [1053, 235] width 92 height 25
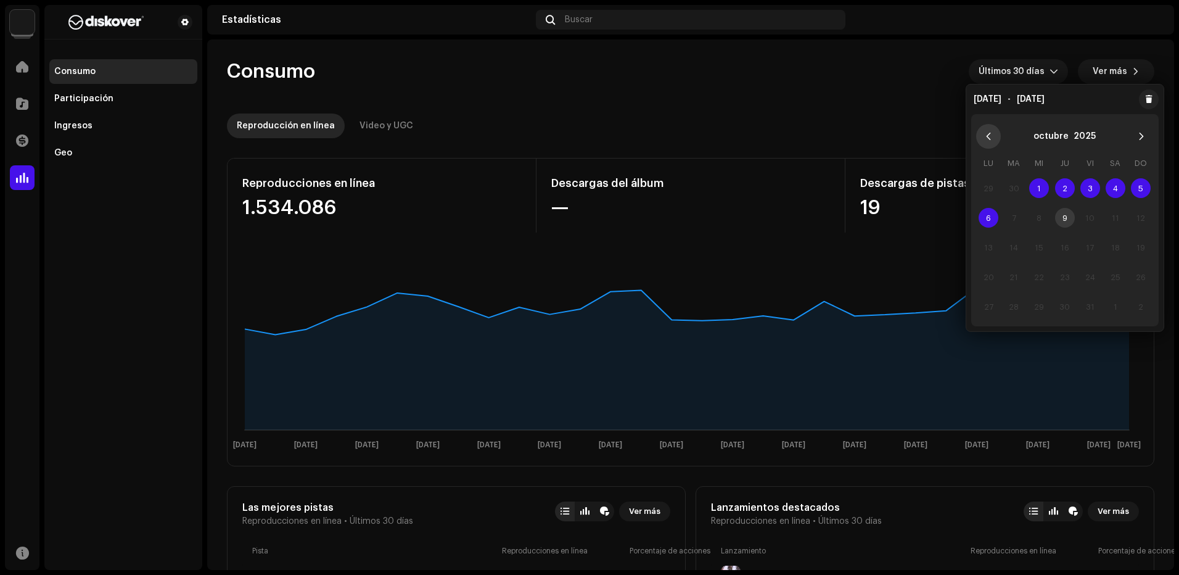
click at [985, 140] on icon "Previous Month" at bounding box center [988, 136] width 9 height 9
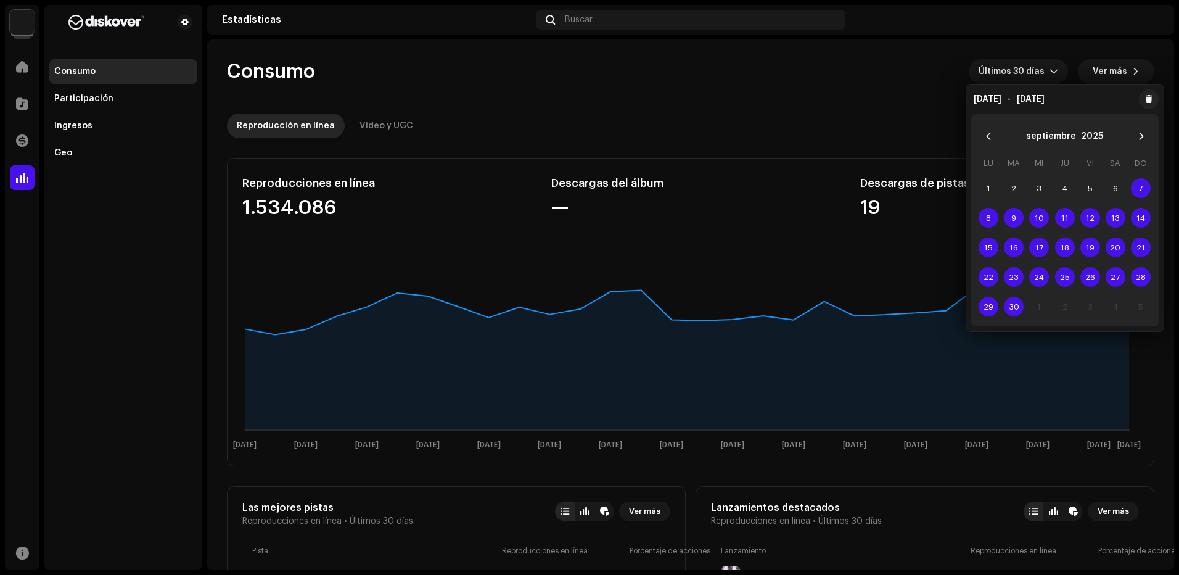
click at [985, 140] on icon "Previous Month" at bounding box center [988, 136] width 9 height 9
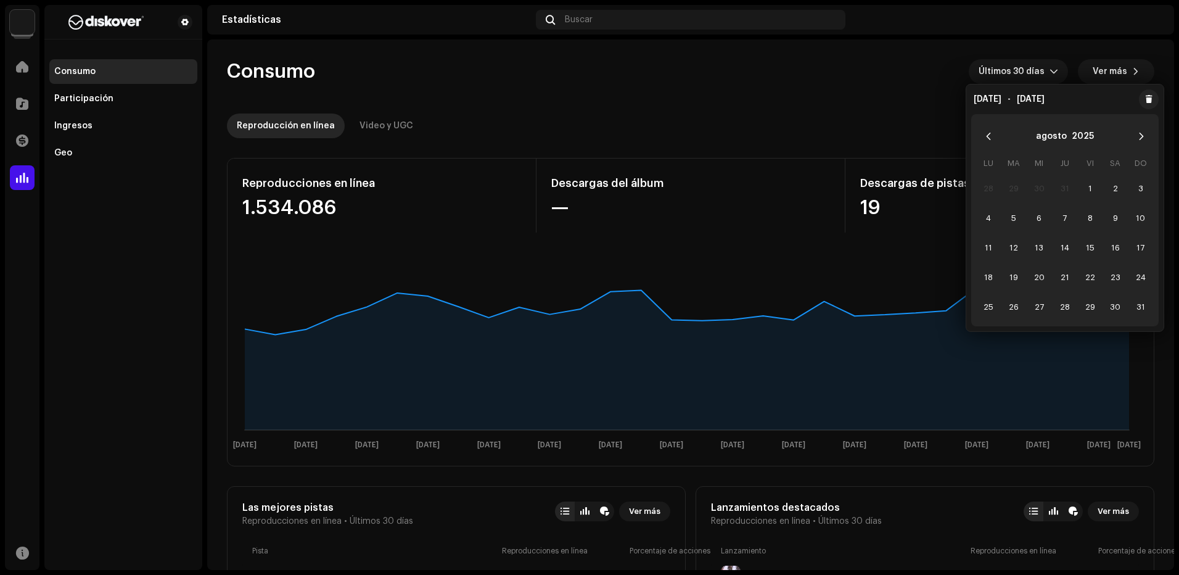
click at [985, 140] on icon "Previous Month" at bounding box center [988, 136] width 9 height 9
click at [1017, 187] on span "1" at bounding box center [1014, 188] width 20 height 20
click at [1068, 308] on span "31" at bounding box center [1065, 307] width 20 height 20
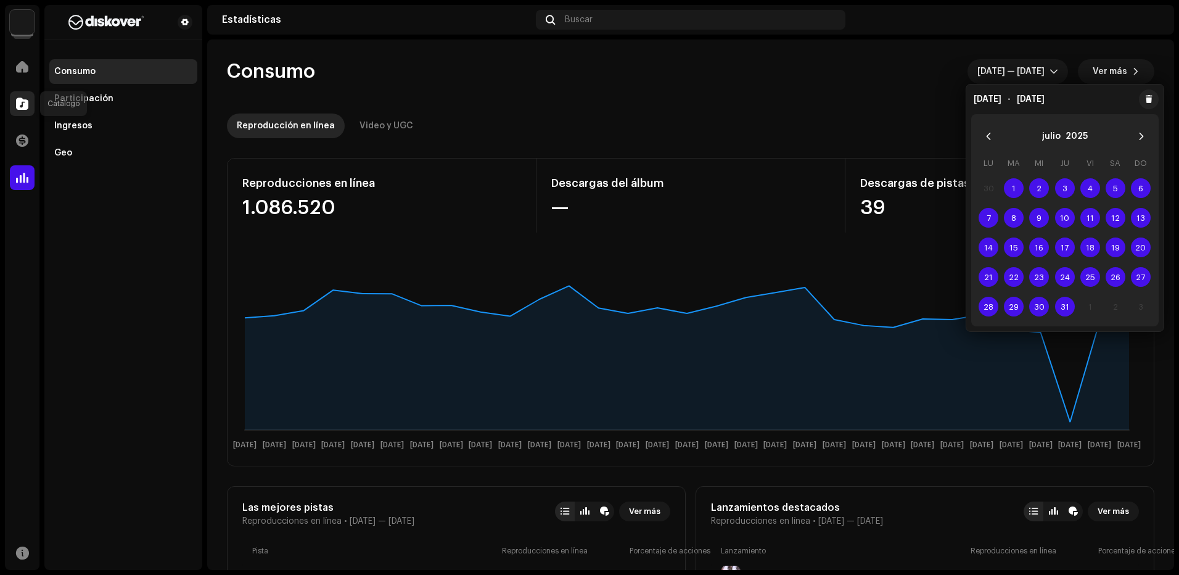
click at [21, 102] on span at bounding box center [22, 104] width 12 height 10
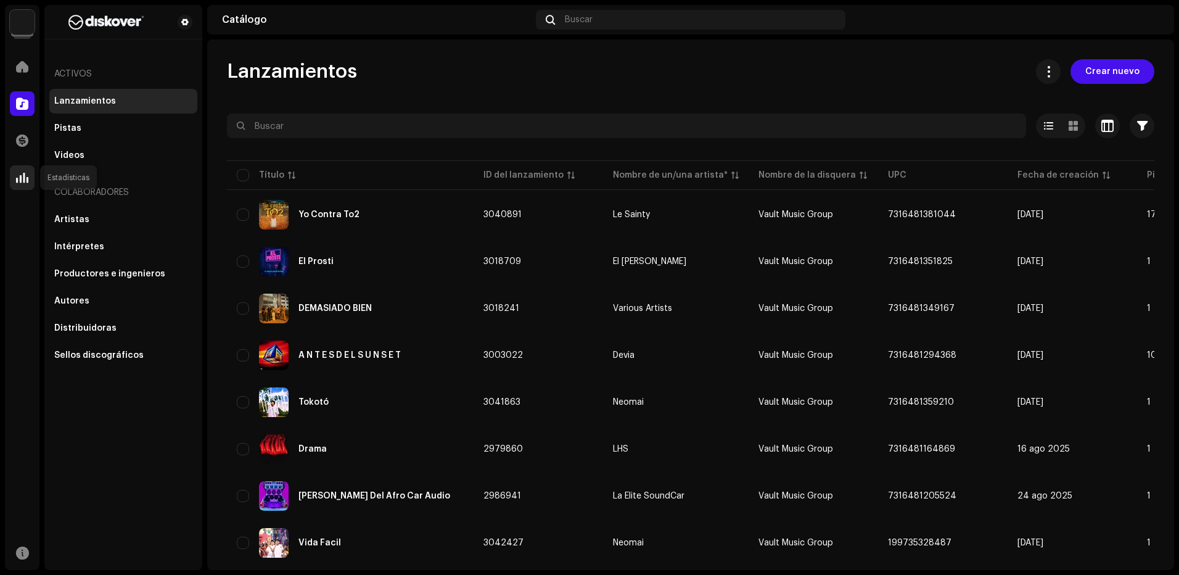
click at [20, 174] on span at bounding box center [22, 178] width 12 height 10
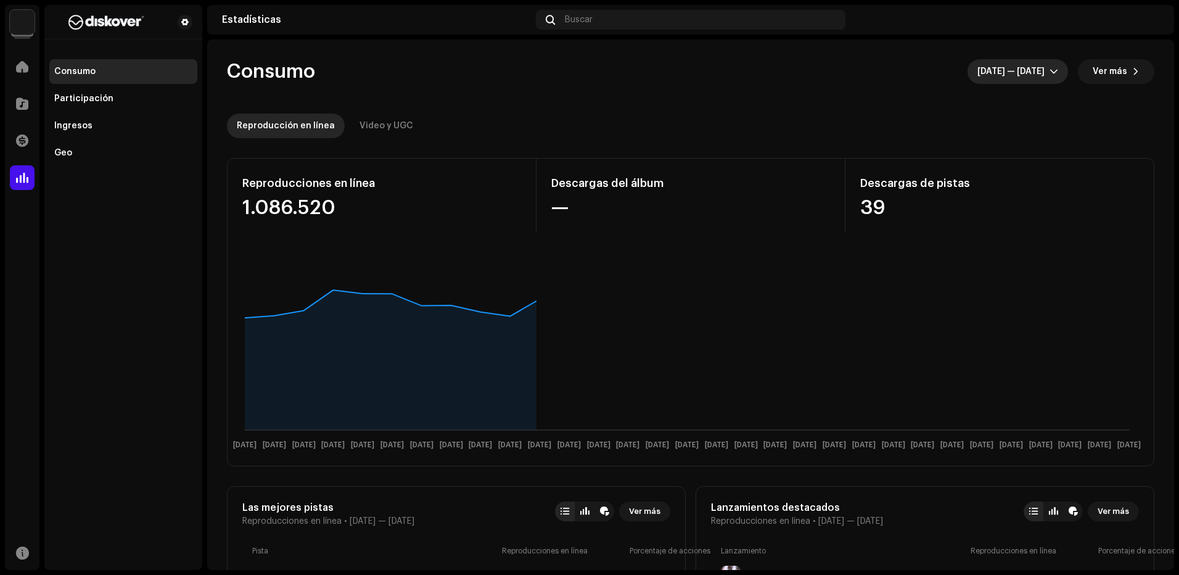
click at [1007, 74] on span "[DATE] — [DATE]" at bounding box center [1013, 71] width 72 height 25
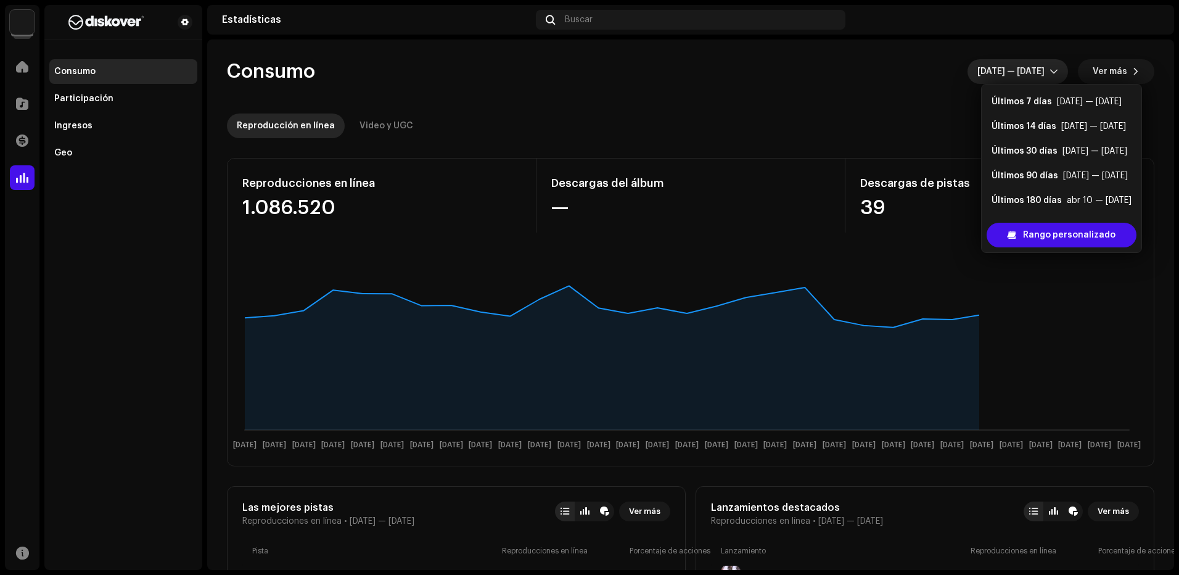
scroll to position [20, 0]
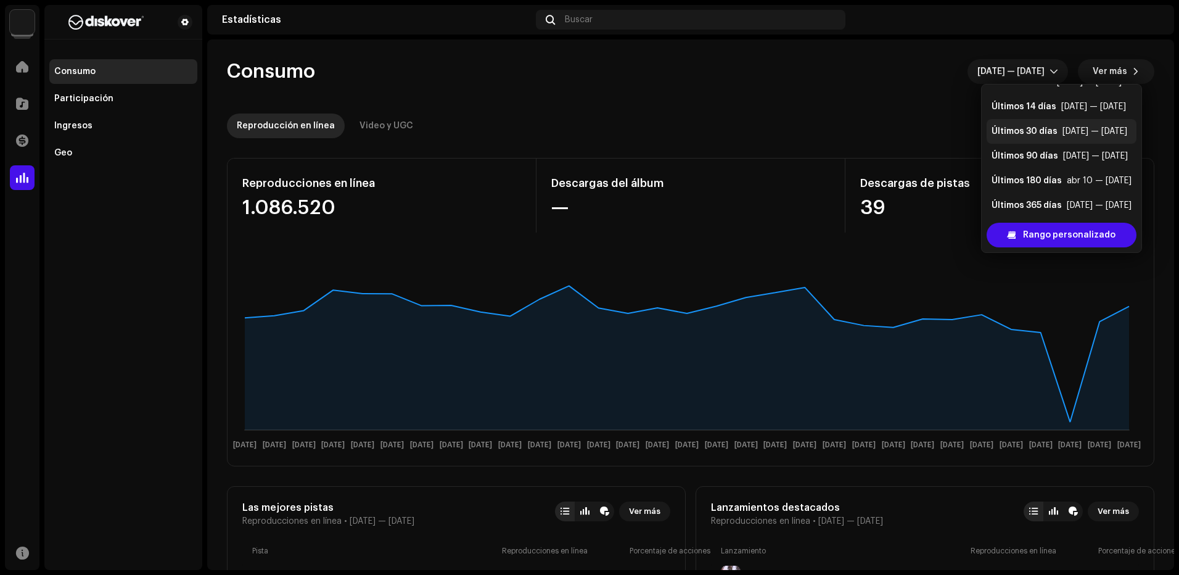
click at [1058, 134] on div "Últimos 30 [PERSON_NAME] [DATE] — [DATE]" at bounding box center [1061, 131] width 140 height 12
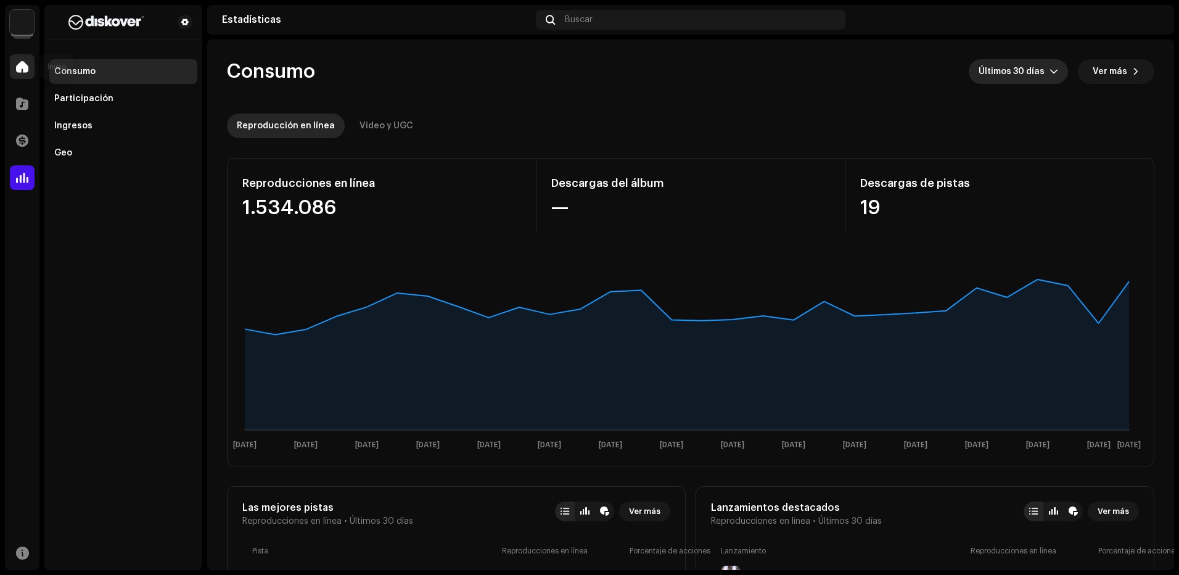
click at [15, 60] on div at bounding box center [22, 66] width 25 height 25
